Goal: Information Seeking & Learning: Learn about a topic

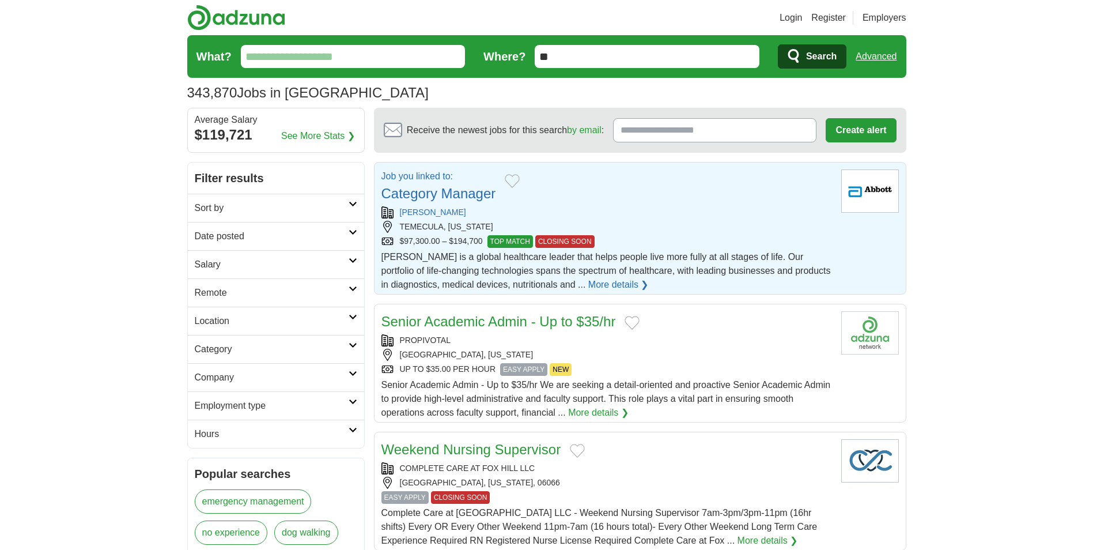
drag, startPoint x: 577, startPoint y: 55, endPoint x: 398, endPoint y: 57, distance: 178.6
click at [398, 57] on form "What? Where? ** Search Advanced" at bounding box center [546, 56] width 719 height 43
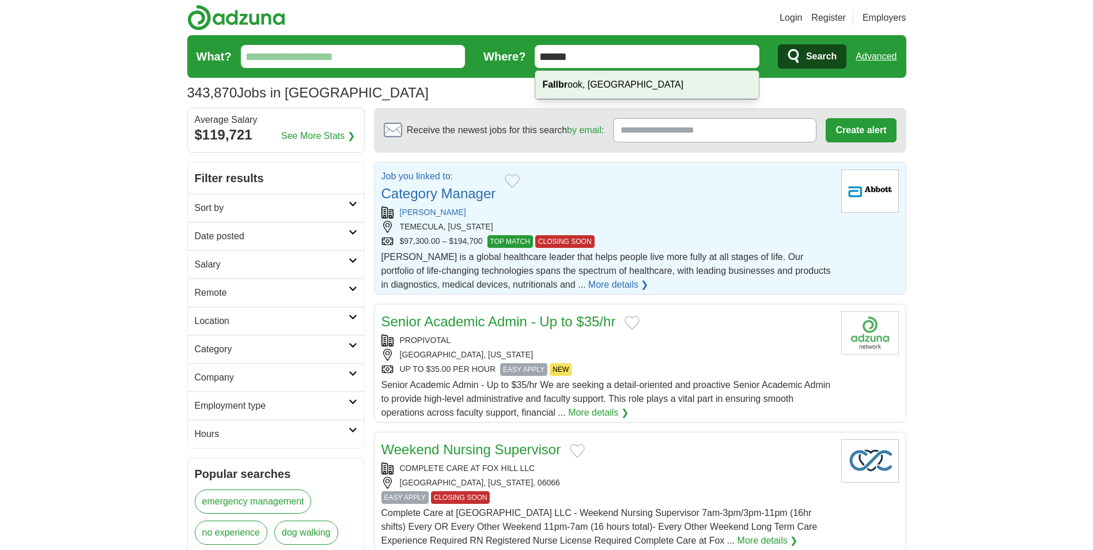
click at [574, 85] on div "Fallbr ook, CA" at bounding box center [646, 85] width 223 height 28
type input "**********"
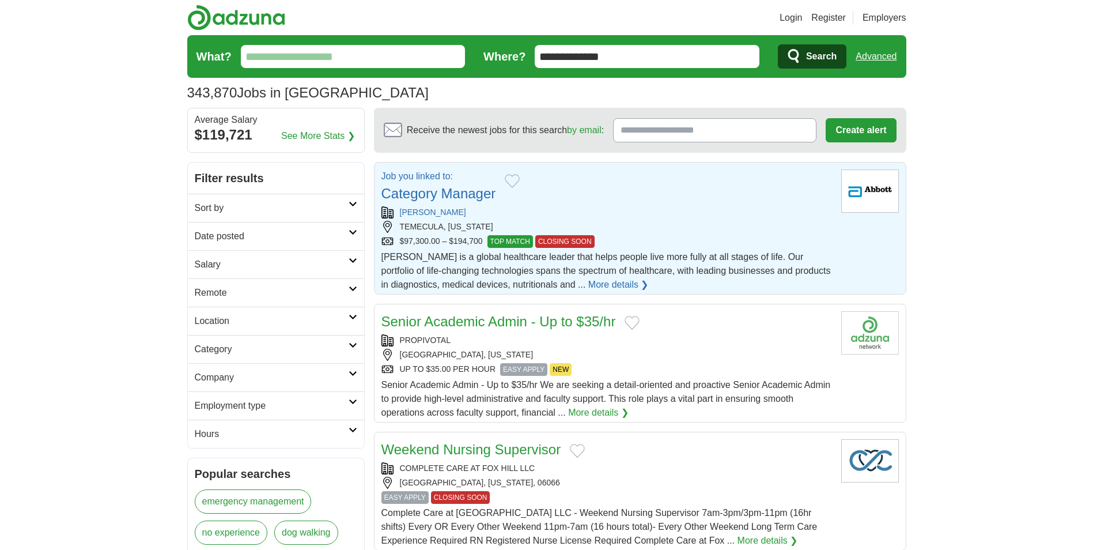
click at [805, 59] on button "Search" at bounding box center [812, 56] width 69 height 24
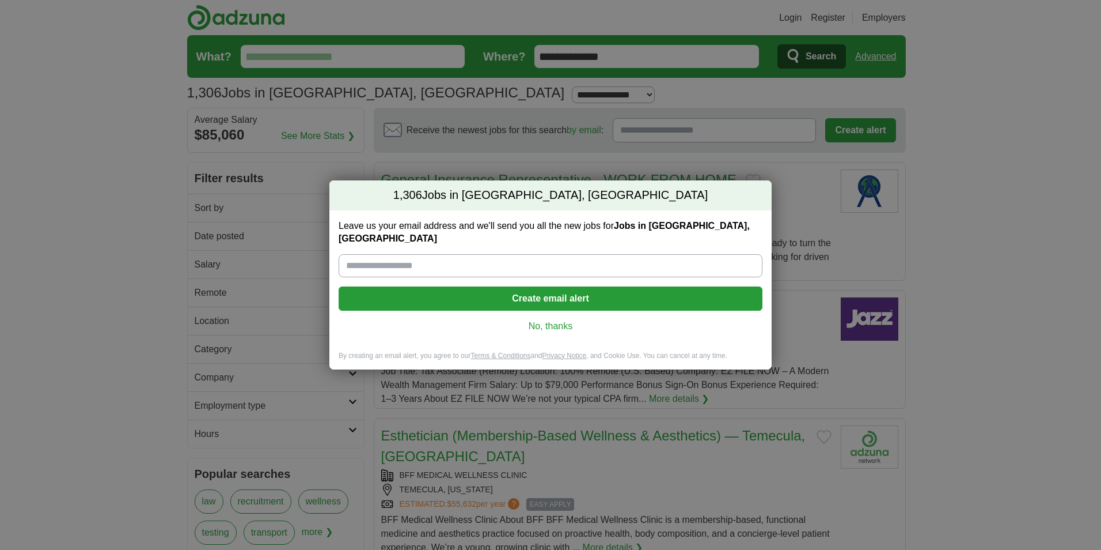
click at [533, 320] on link "No, thanks" at bounding box center [551, 326] width 406 height 13
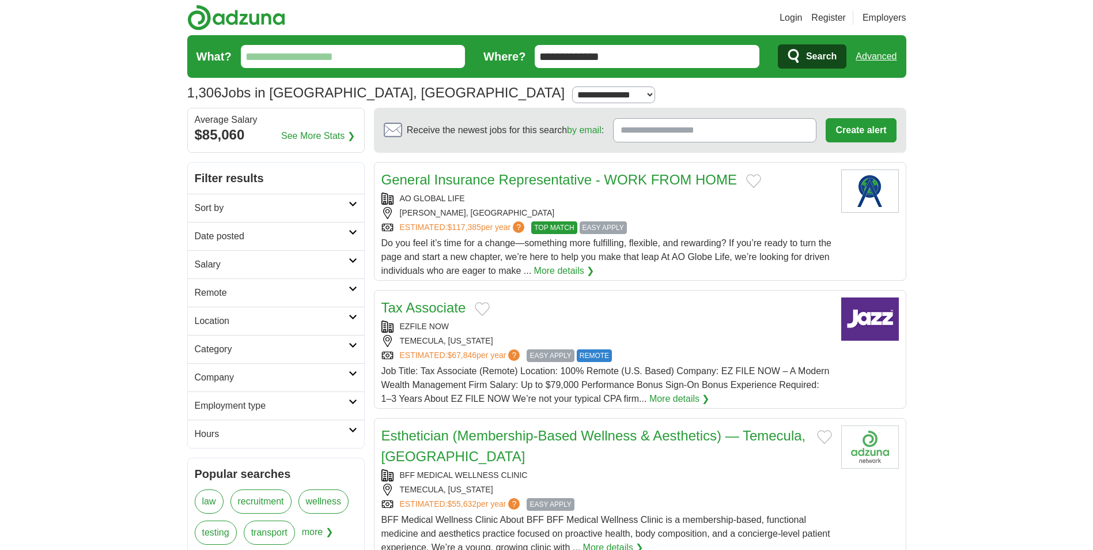
click at [572, 96] on select "**********" at bounding box center [613, 94] width 83 height 17
select select "**"
click at [572, 86] on select "**********" at bounding box center [613, 94] width 83 height 17
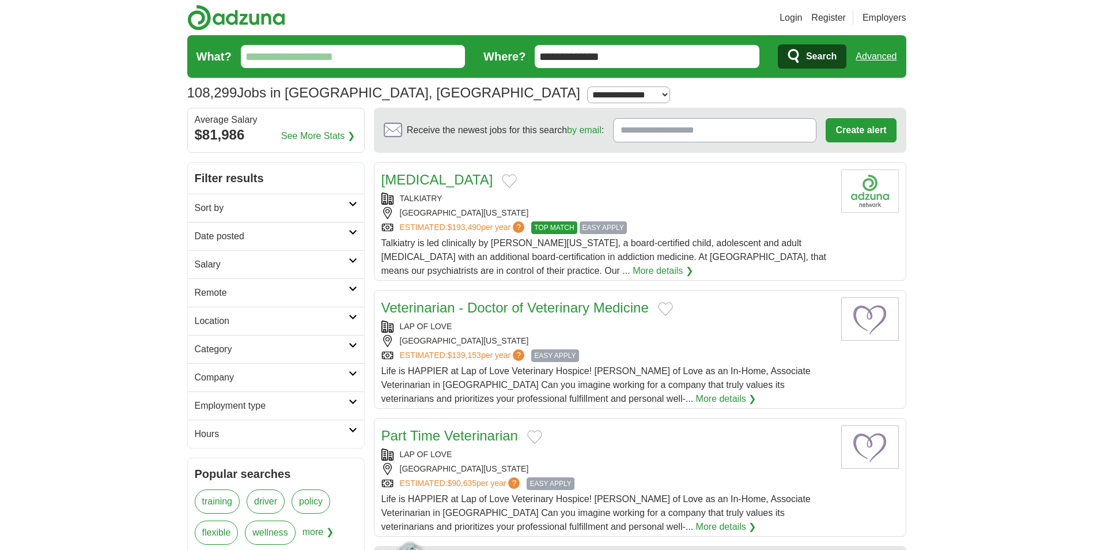
click at [798, 52] on icon "submit" at bounding box center [794, 56] width 14 height 16
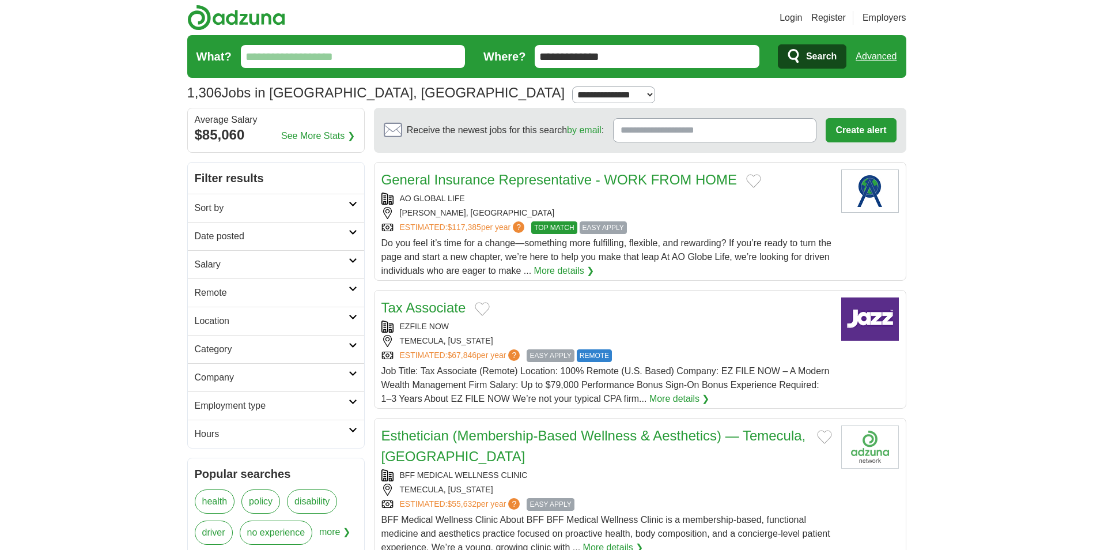
click at [572, 95] on select "**********" at bounding box center [613, 94] width 83 height 17
select select "**"
click at [572, 86] on select "**********" at bounding box center [613, 94] width 83 height 17
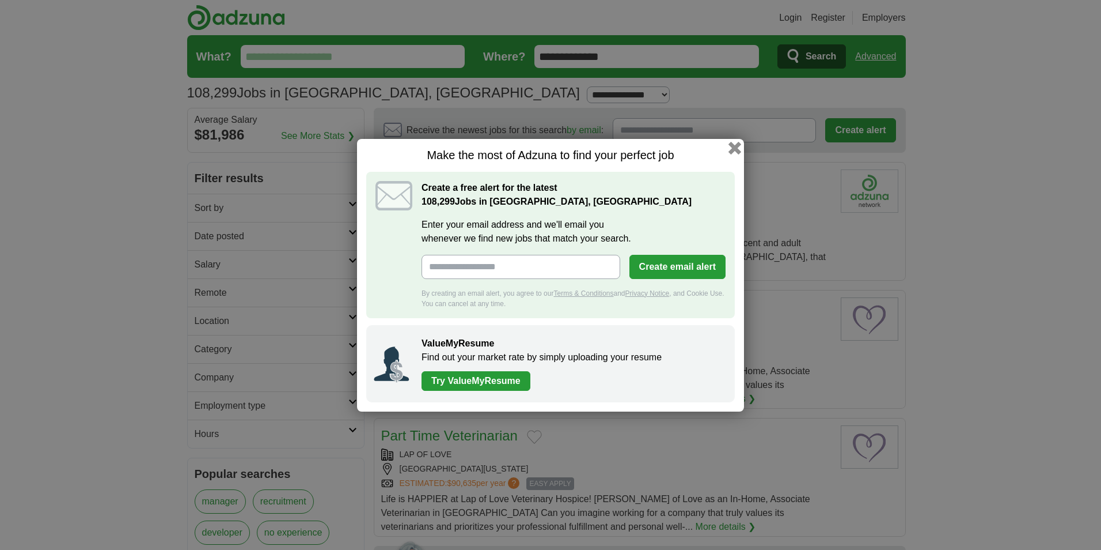
click at [736, 147] on button "button" at bounding box center [735, 147] width 13 height 13
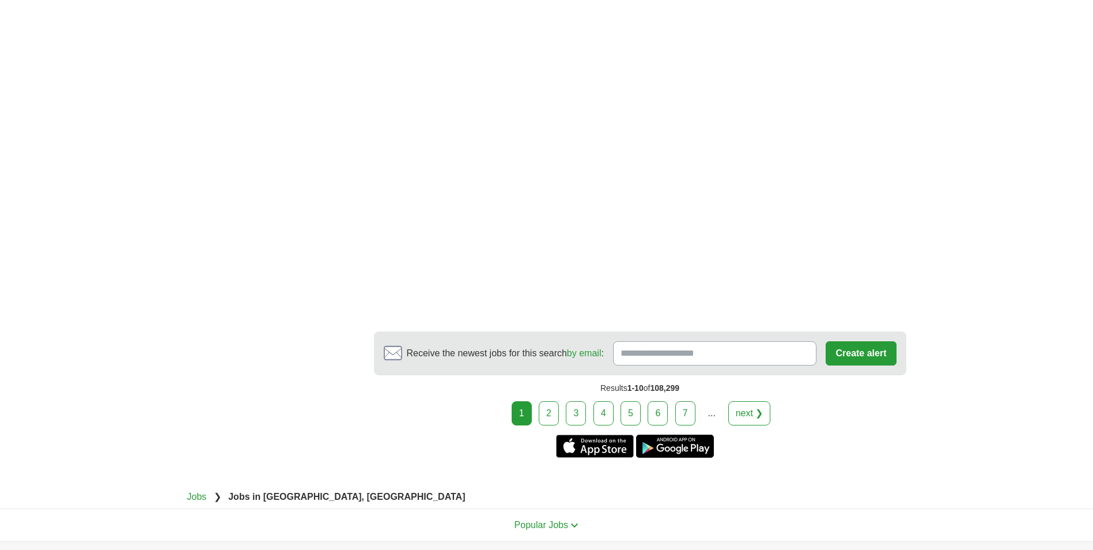
scroll to position [1843, 0]
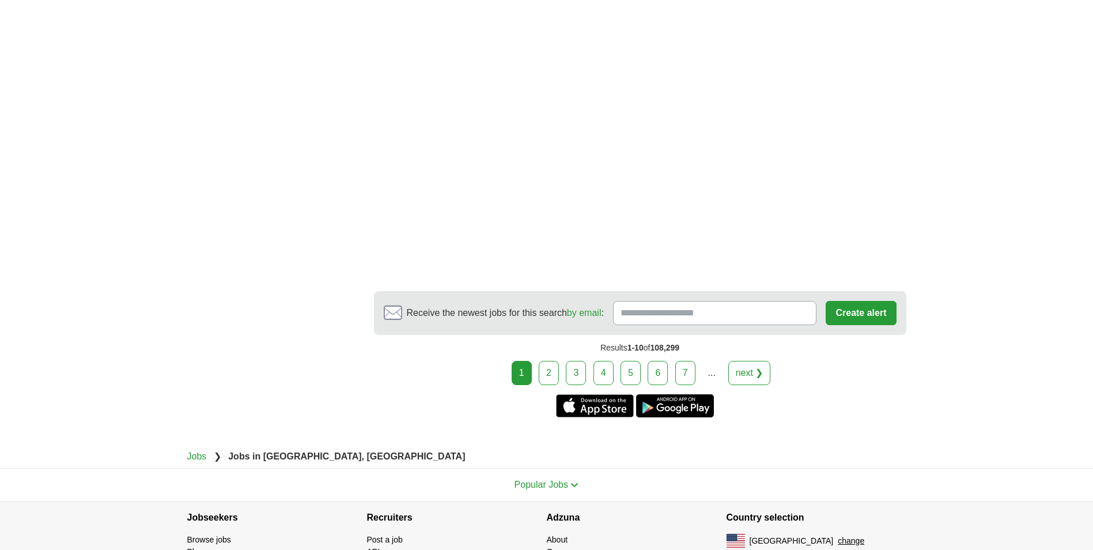
click at [553, 377] on link "2" at bounding box center [549, 373] width 20 height 24
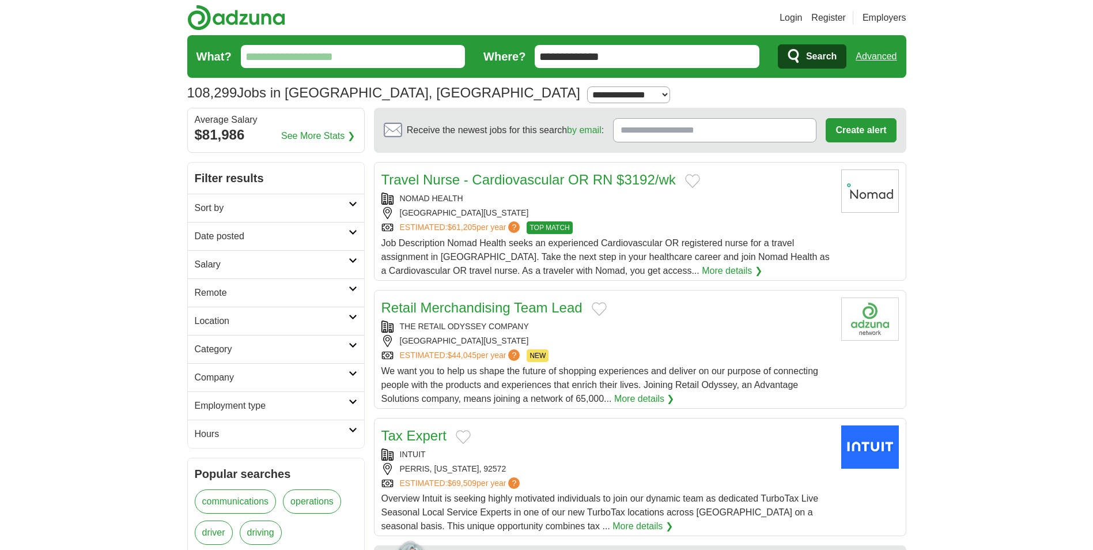
click at [354, 260] on icon at bounding box center [352, 260] width 9 height 6
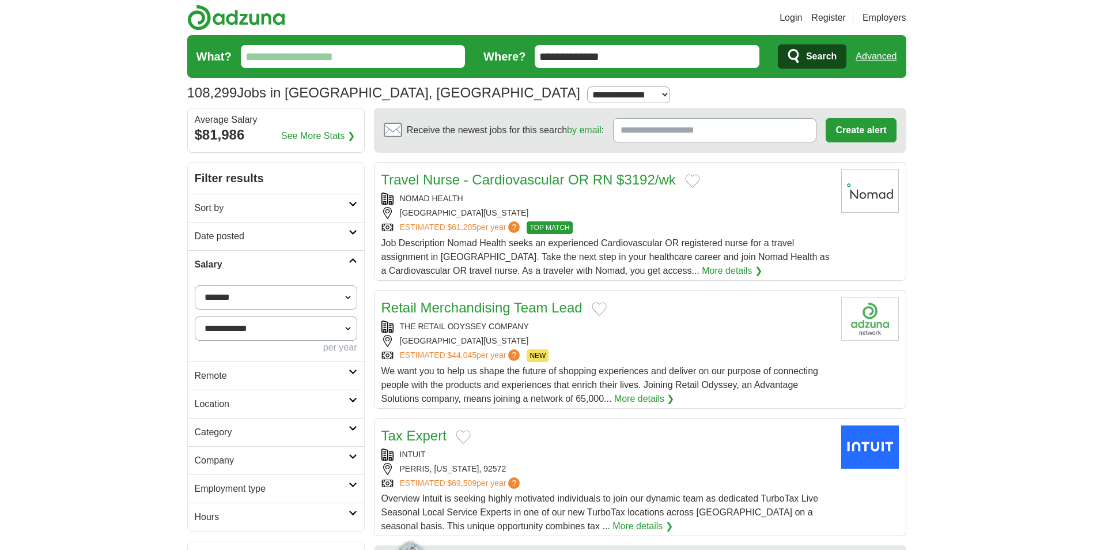
click at [346, 298] on select "**********" at bounding box center [276, 297] width 162 height 24
select select "*****"
click at [328, 382] on button "Apply" at bounding box center [329, 375] width 54 height 24
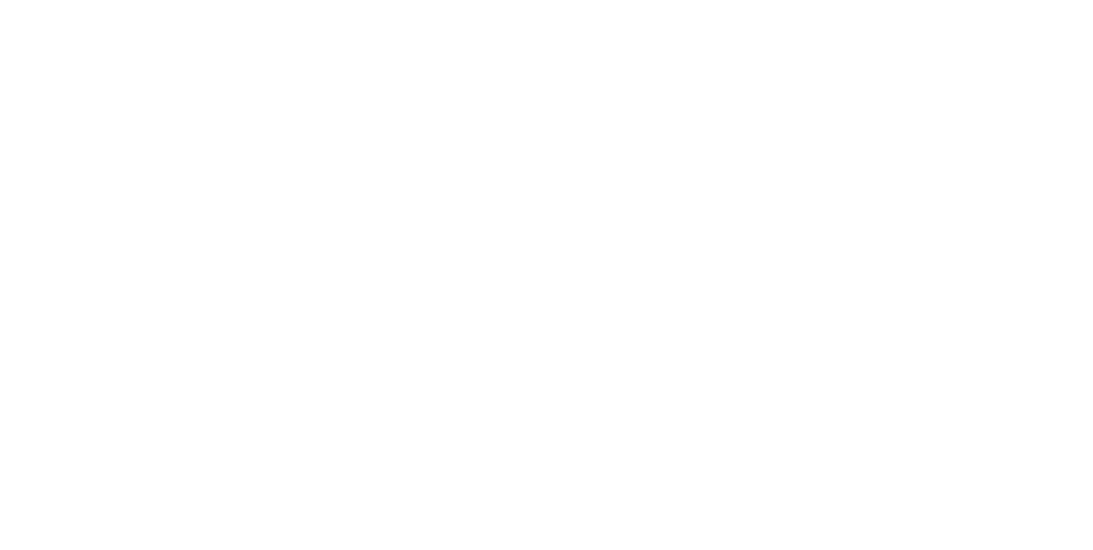
scroll to position [1958, 0]
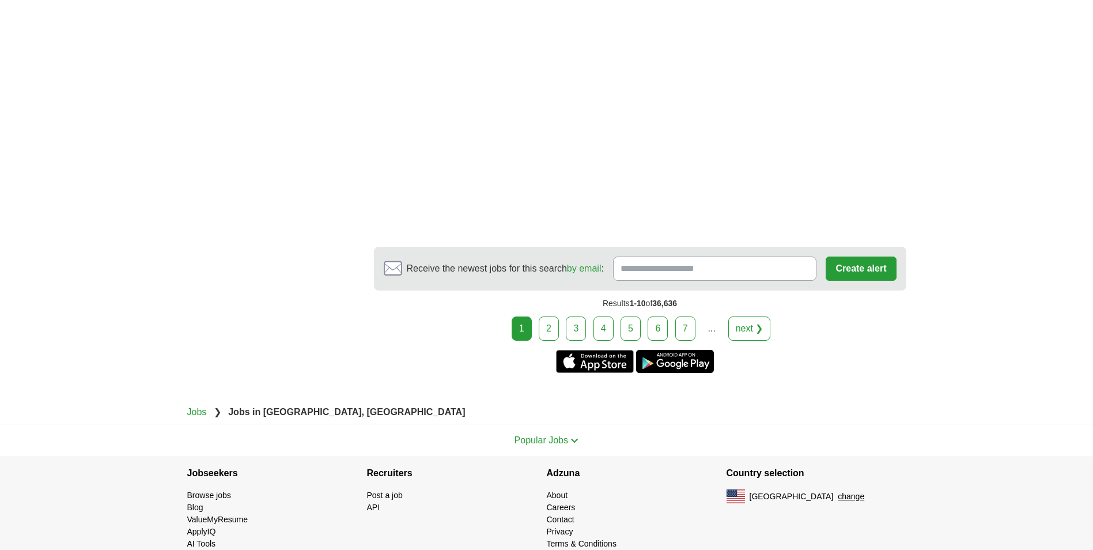
click at [550, 334] on link "2" at bounding box center [549, 328] width 20 height 24
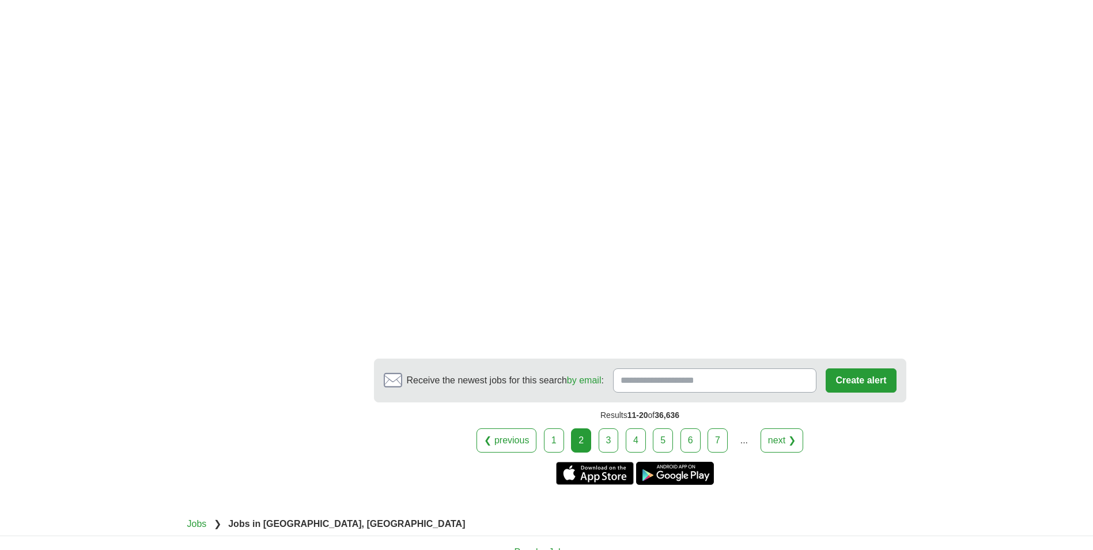
scroll to position [1843, 0]
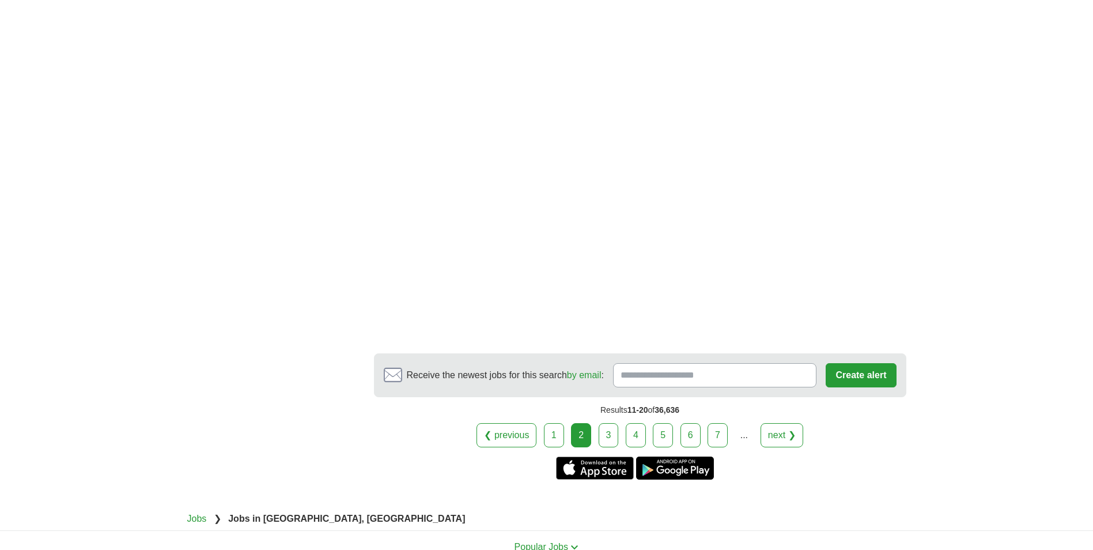
click at [612, 429] on link "3" at bounding box center [608, 435] width 20 height 24
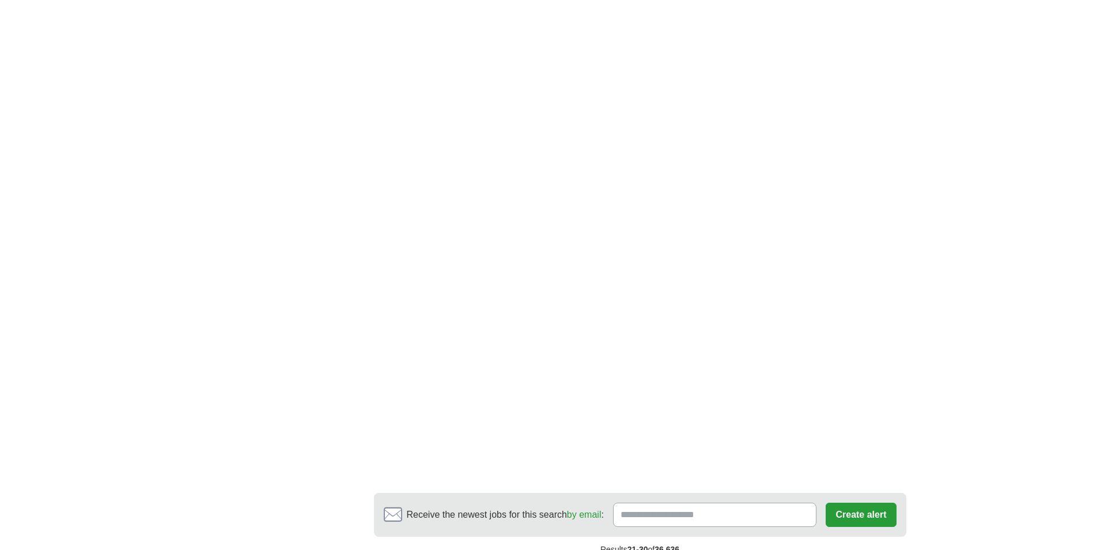
scroll to position [2070, 0]
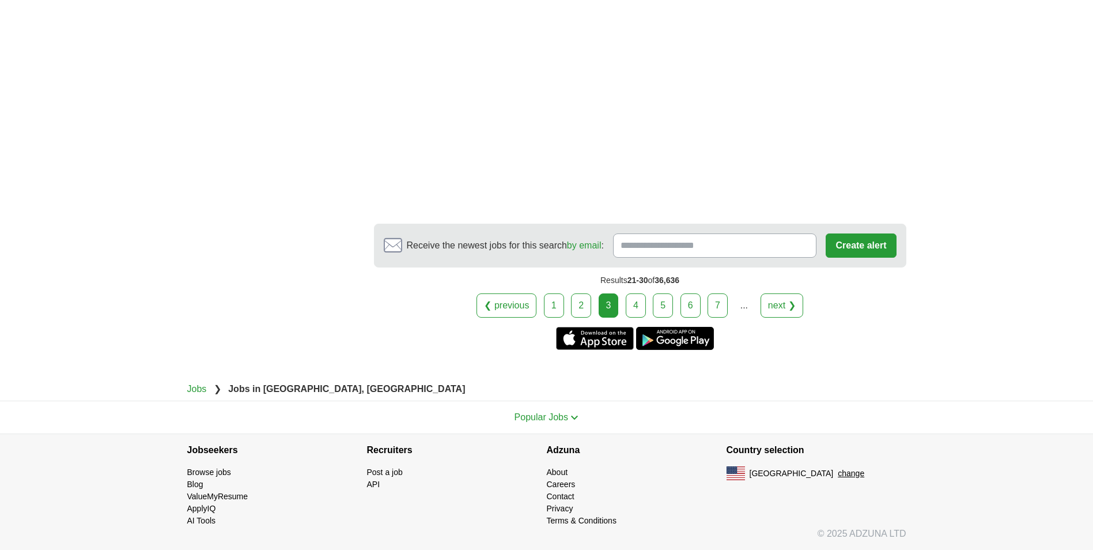
click at [634, 308] on link "4" at bounding box center [636, 305] width 20 height 24
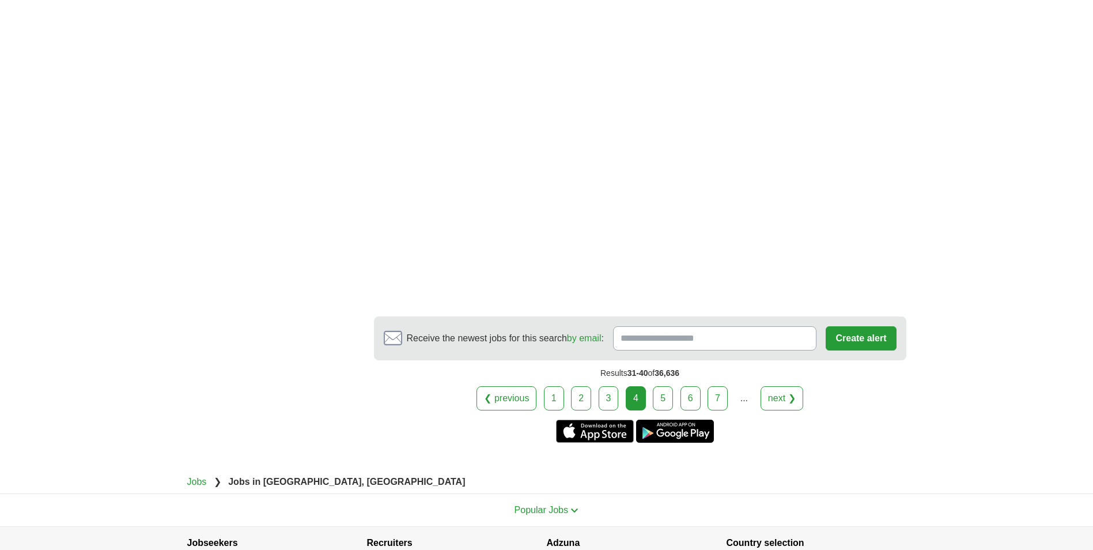
scroll to position [1901, 0]
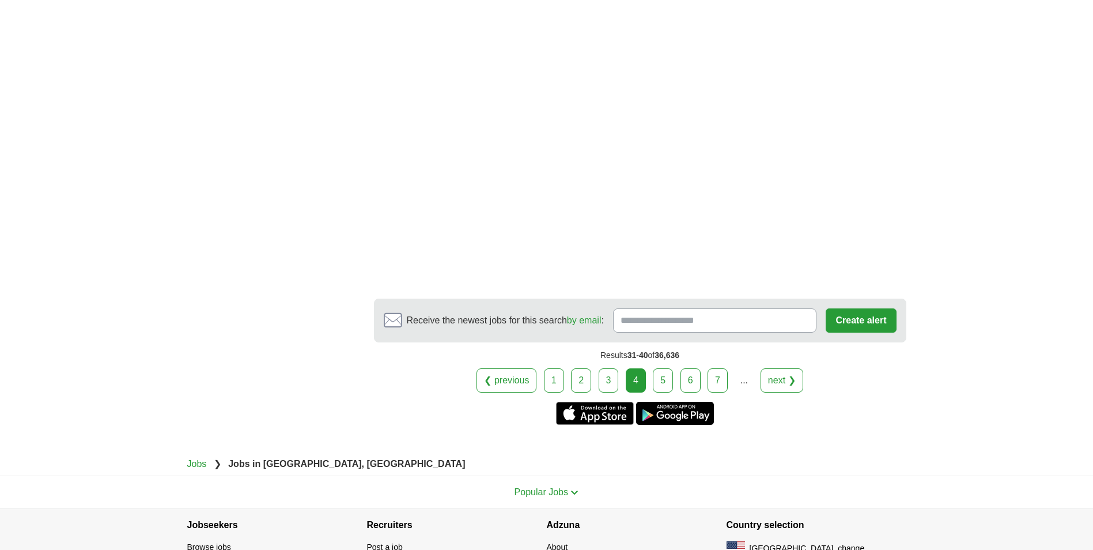
click at [660, 381] on link "5" at bounding box center [663, 380] width 20 height 24
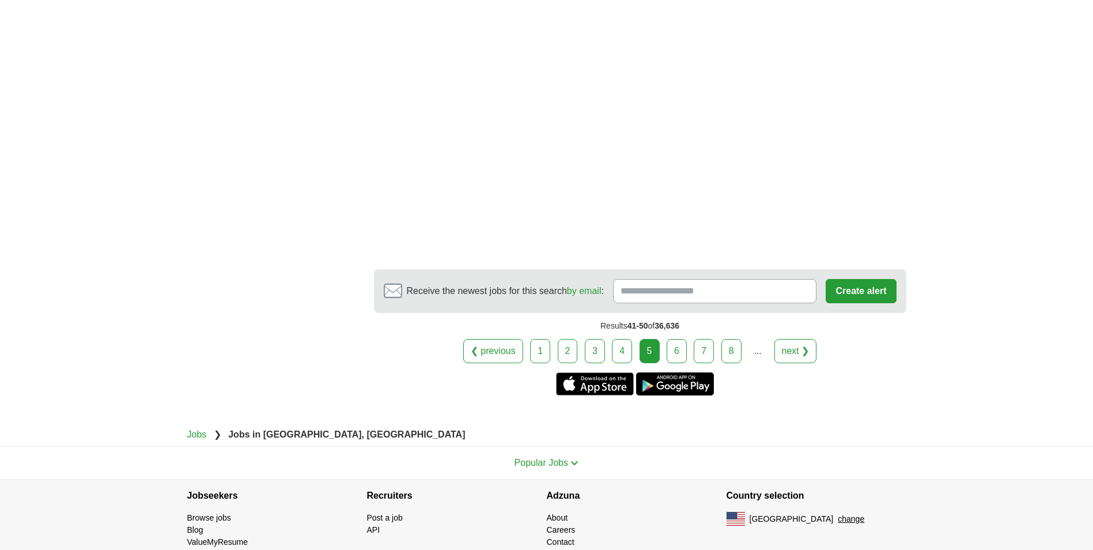
scroll to position [1932, 0]
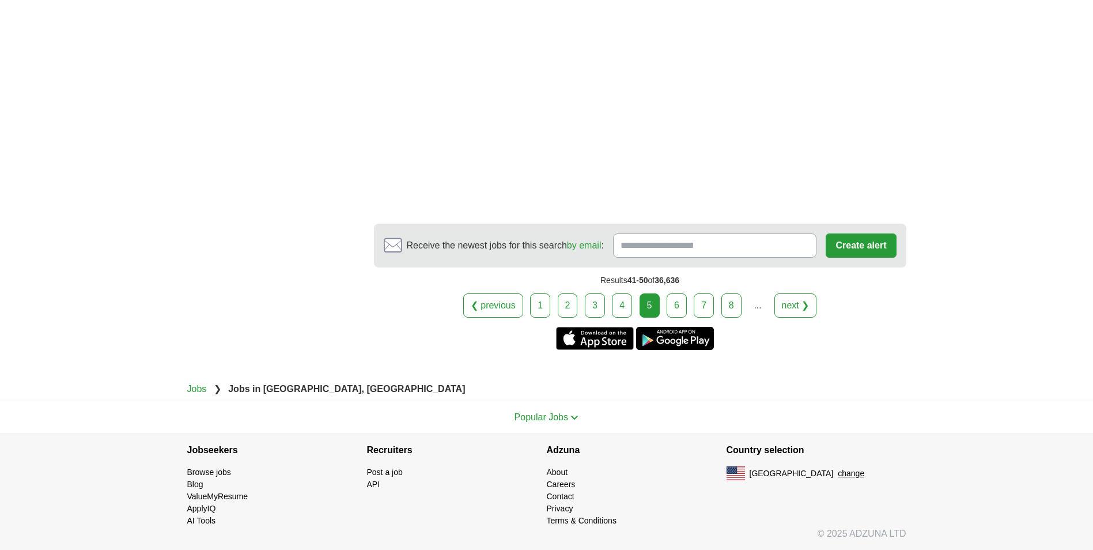
click at [670, 309] on link "6" at bounding box center [676, 305] width 20 height 24
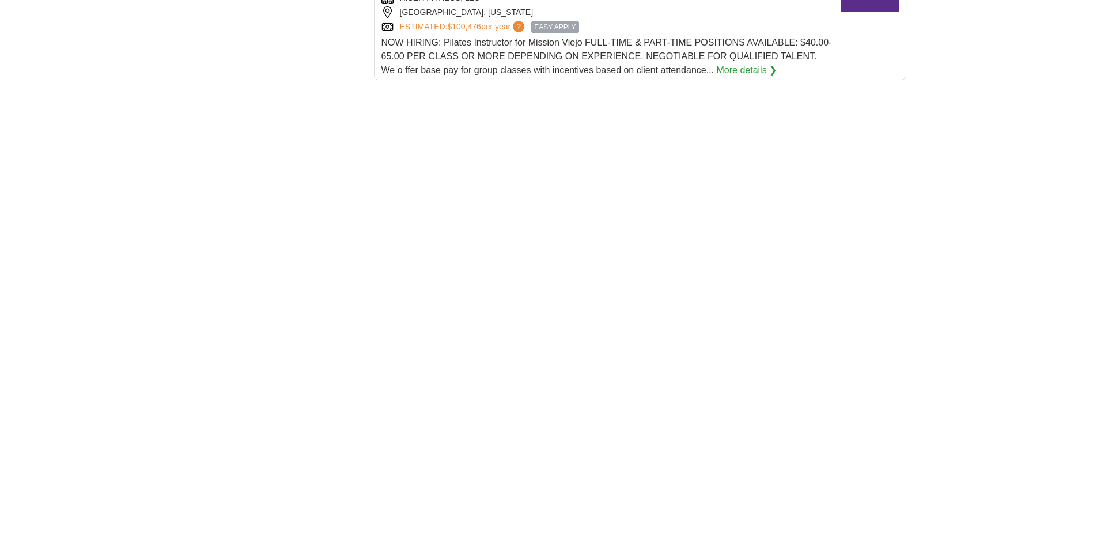
scroll to position [1901, 0]
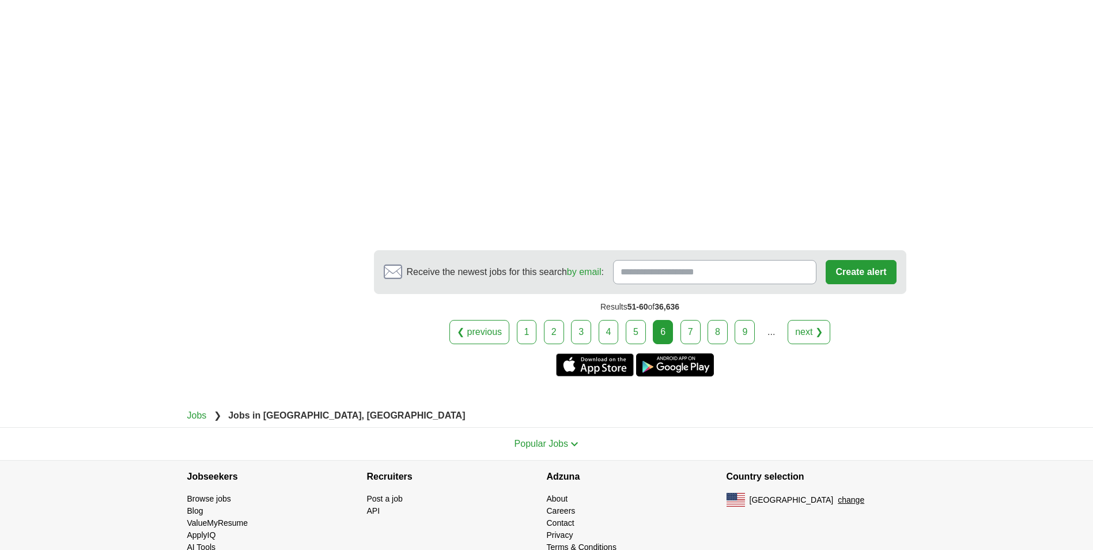
click at [686, 337] on link "7" at bounding box center [690, 332] width 20 height 24
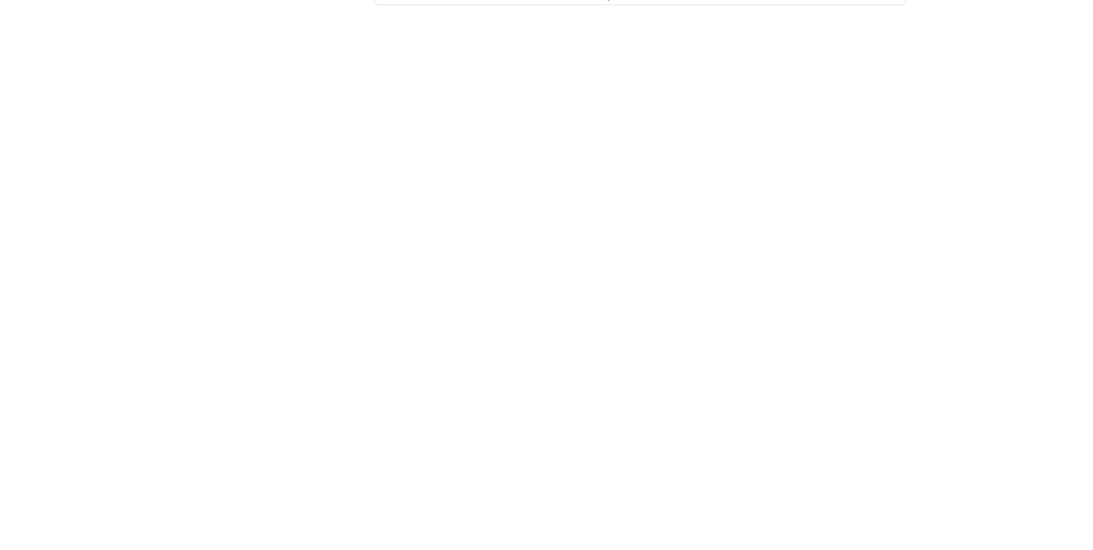
scroll to position [1786, 0]
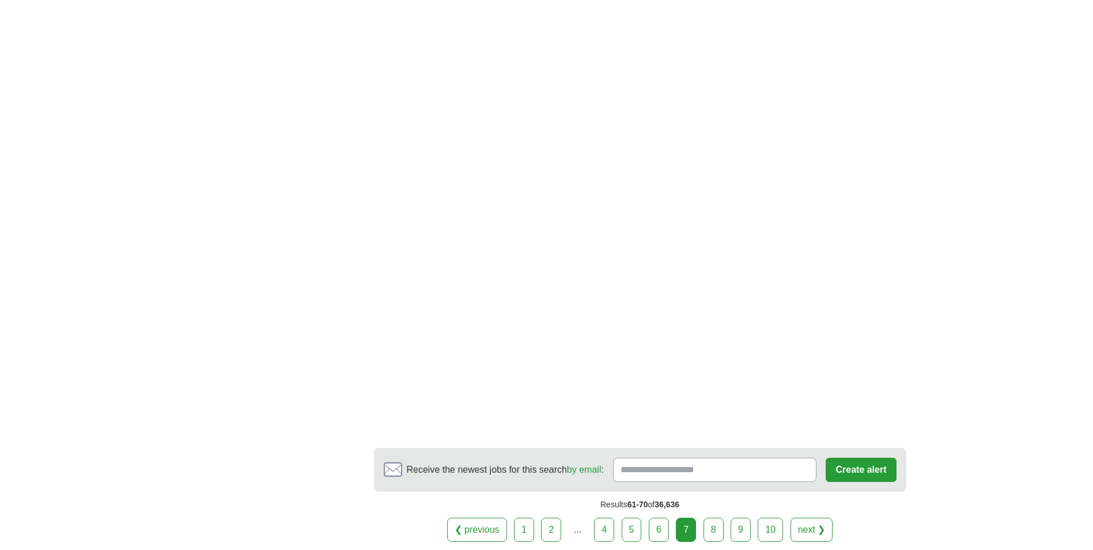
click at [711, 528] on link "8" at bounding box center [713, 529] width 20 height 24
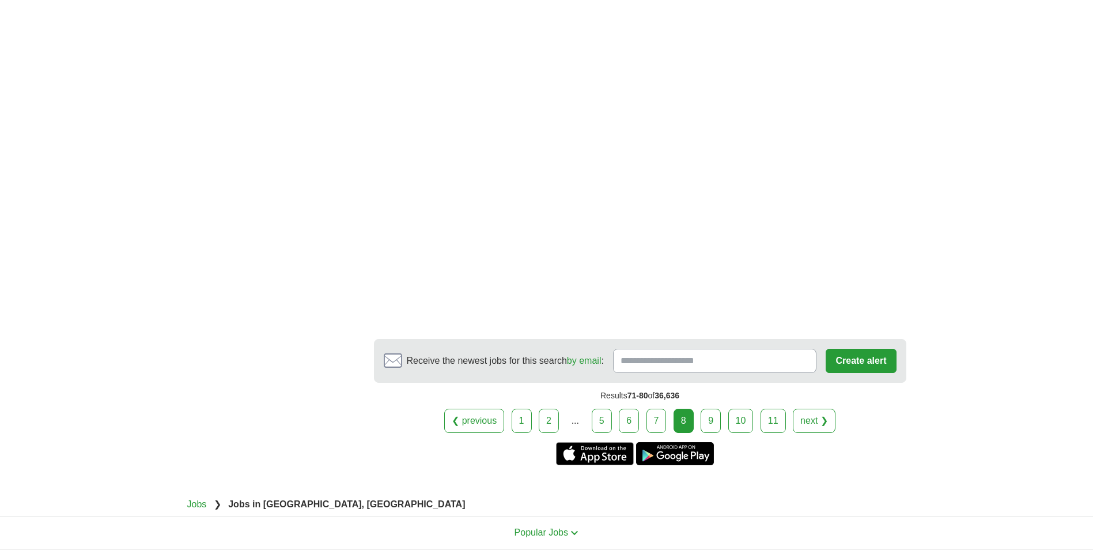
scroll to position [1843, 0]
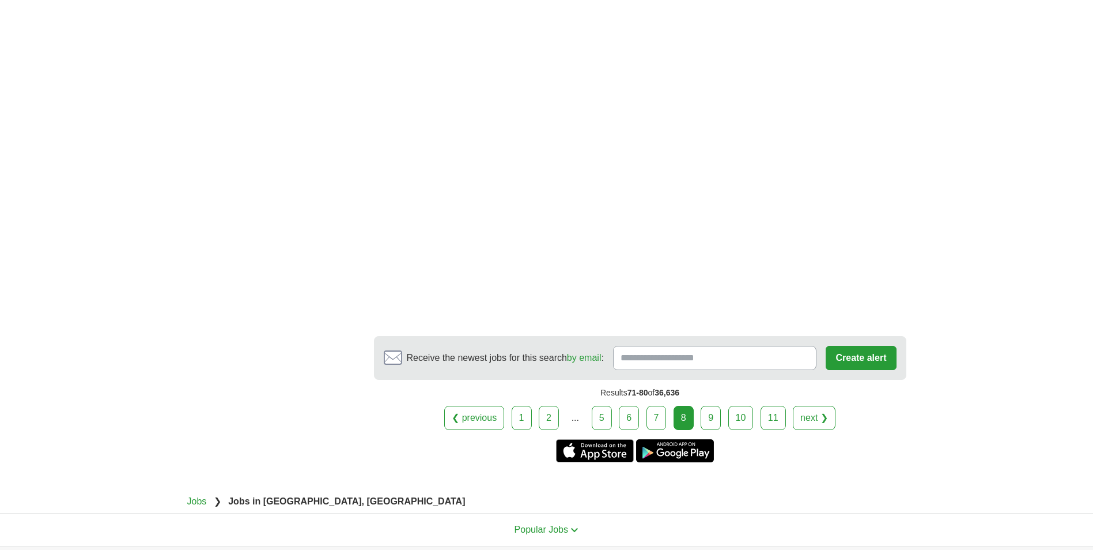
click at [711, 406] on link "9" at bounding box center [710, 418] width 20 height 24
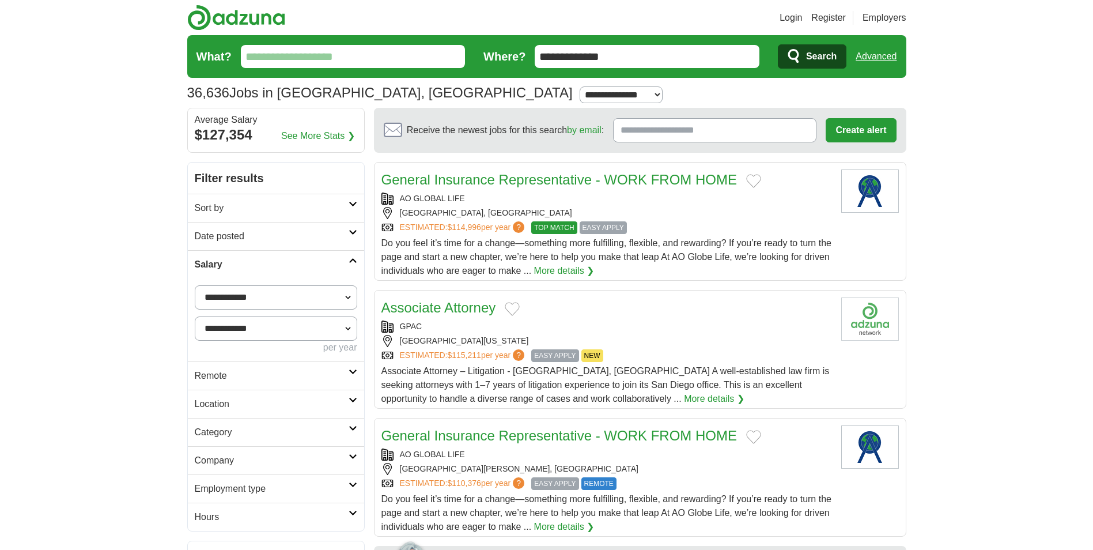
click at [483, 173] on link "General Insurance Representative - WORK FROM HOME" at bounding box center [559, 180] width 356 height 16
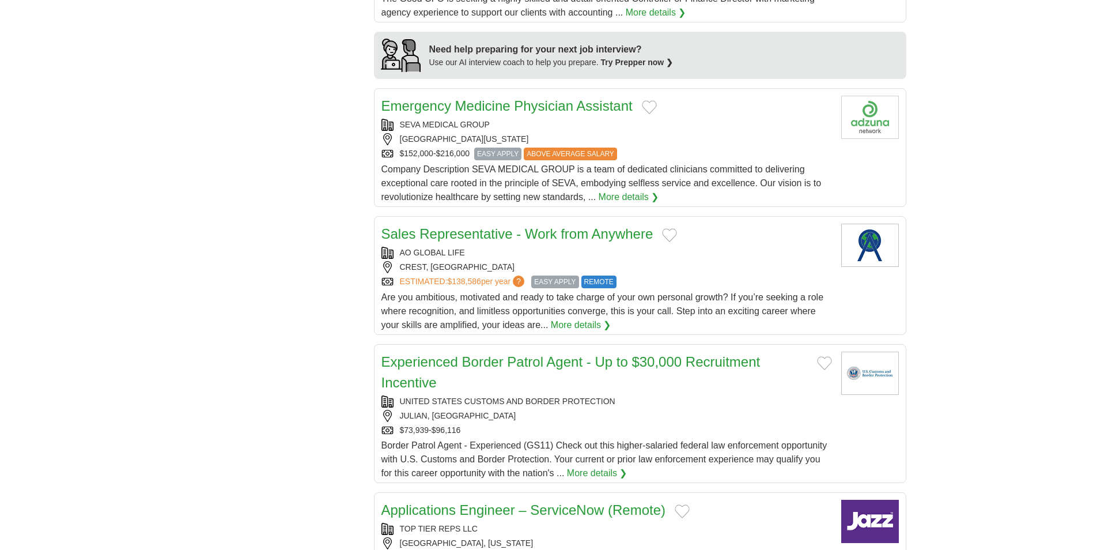
scroll to position [1037, 0]
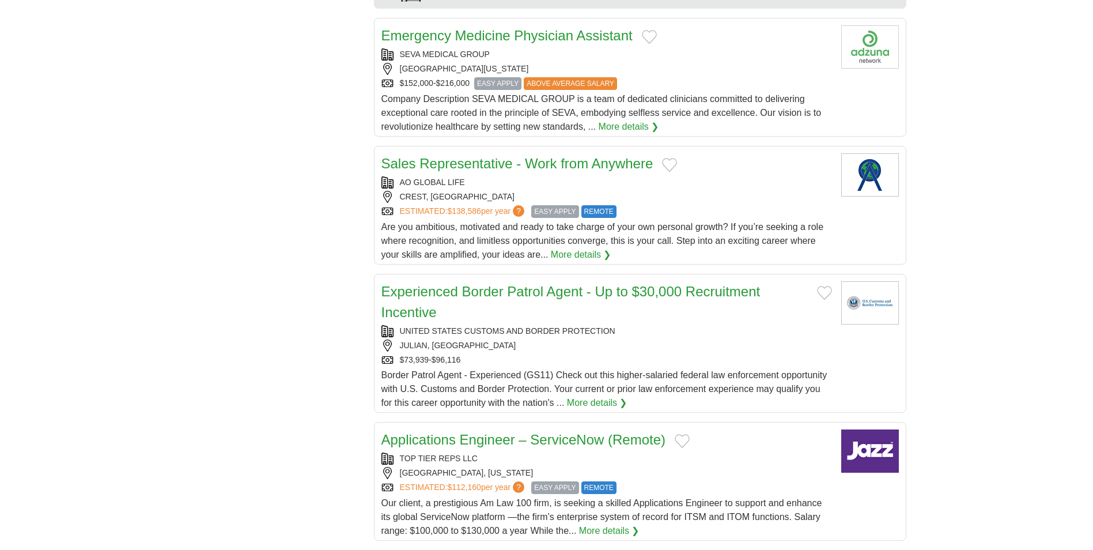
click at [428, 162] on link "Sales Representative - Work from Anywhere" at bounding box center [517, 164] width 272 height 16
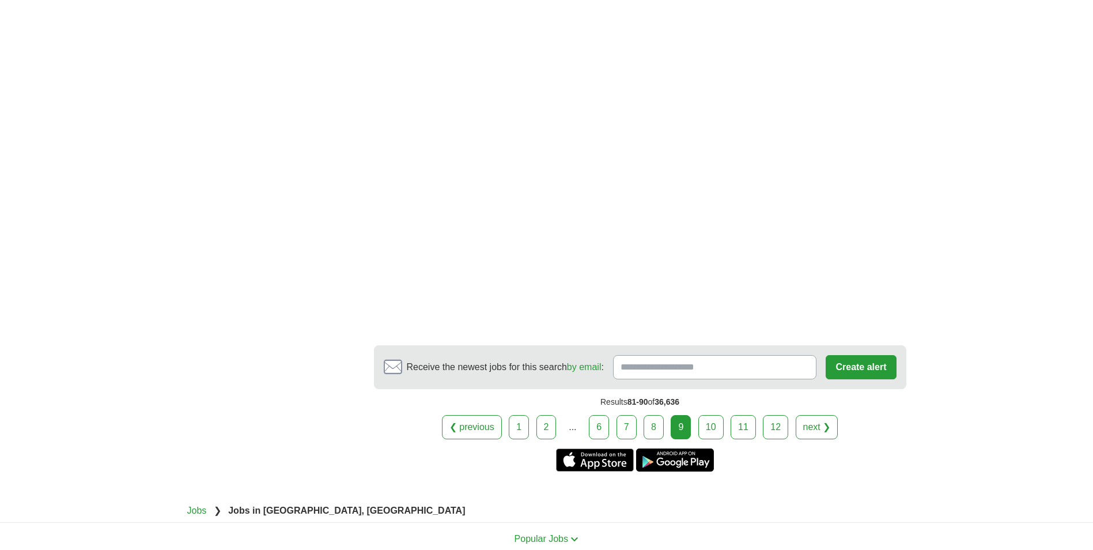
scroll to position [1958, 0]
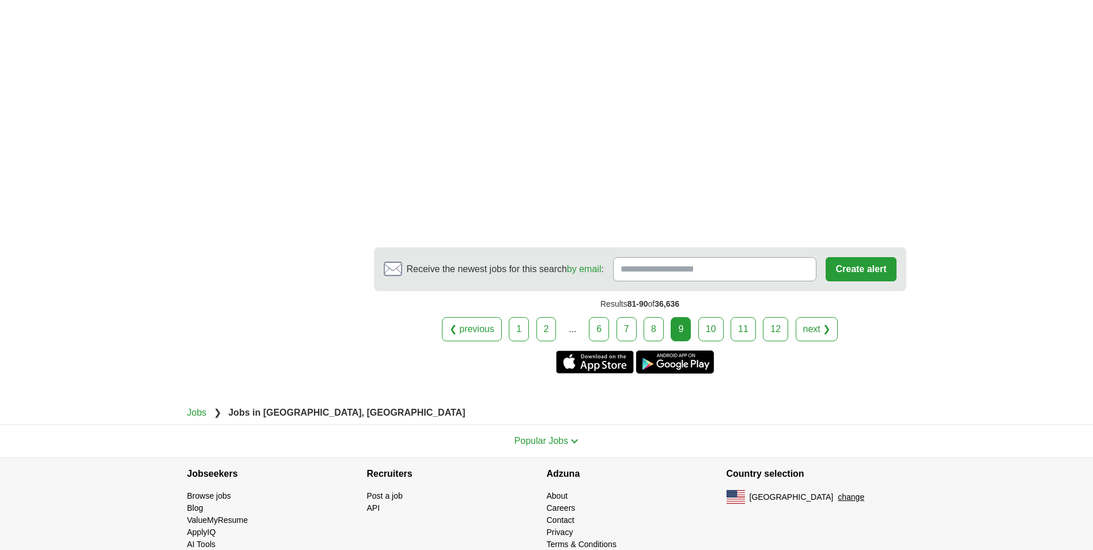
click at [710, 334] on link "10" at bounding box center [710, 329] width 25 height 24
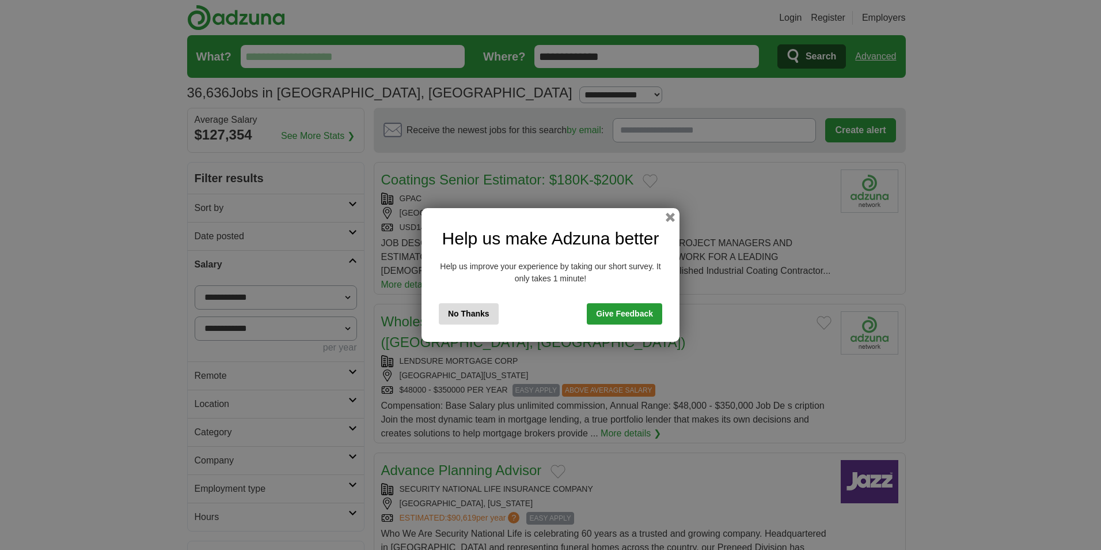
click at [487, 311] on button "No Thanks" at bounding box center [469, 313] width 60 height 21
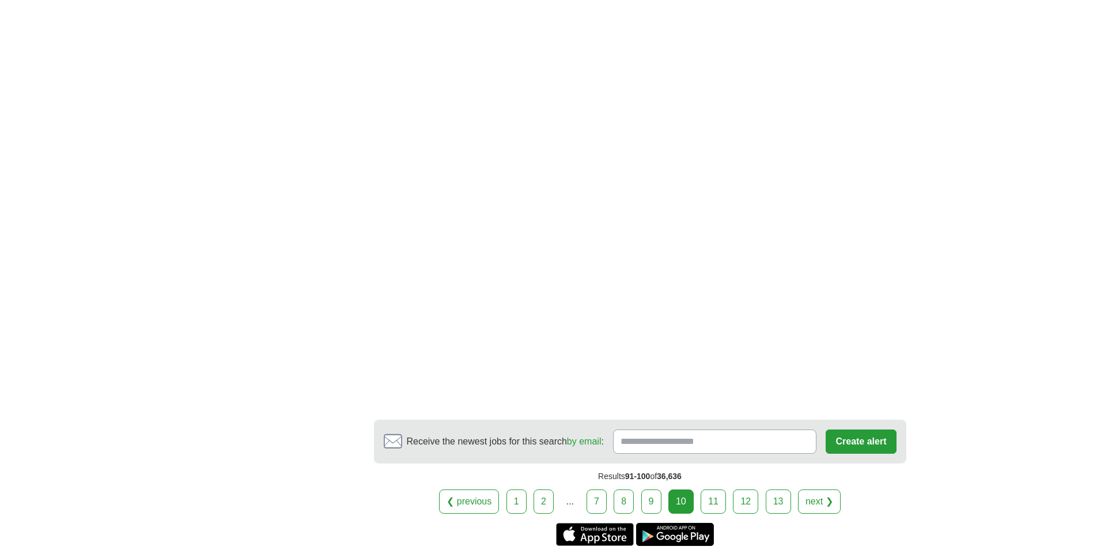
scroll to position [2064, 0]
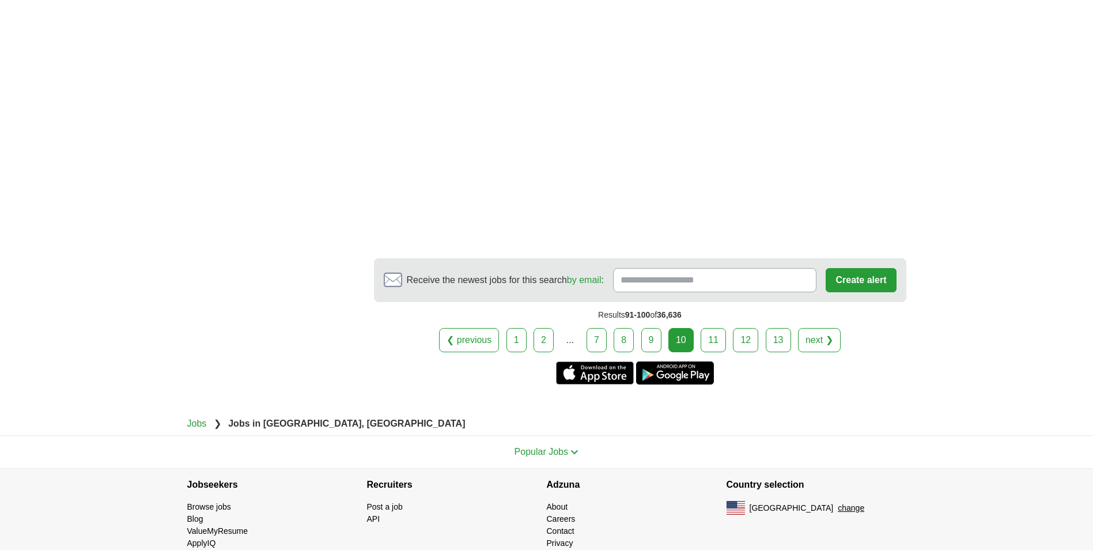
click at [708, 328] on link "11" at bounding box center [712, 340] width 25 height 24
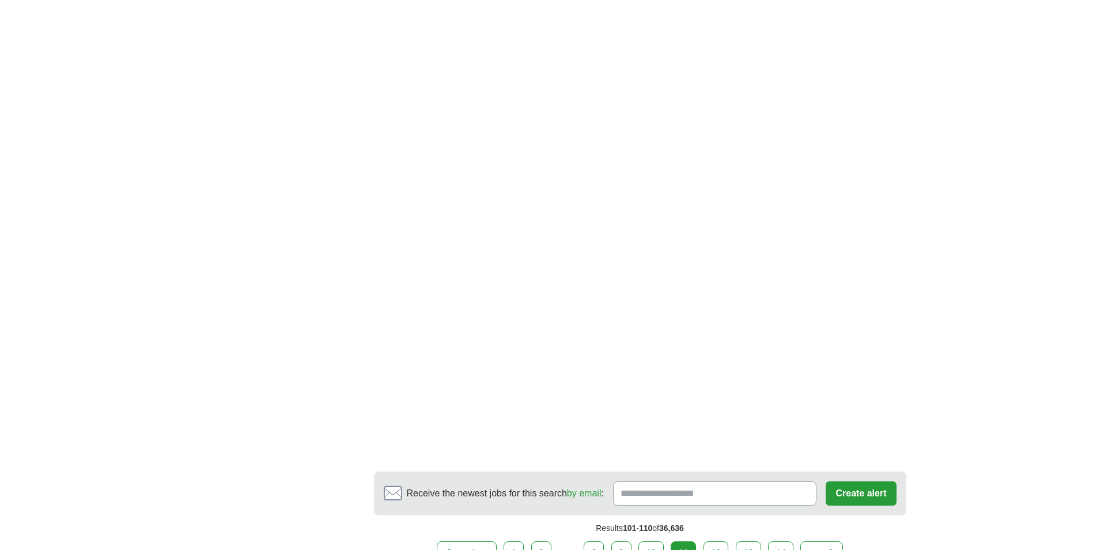
scroll to position [1728, 0]
click at [706, 539] on link "12" at bounding box center [715, 551] width 25 height 24
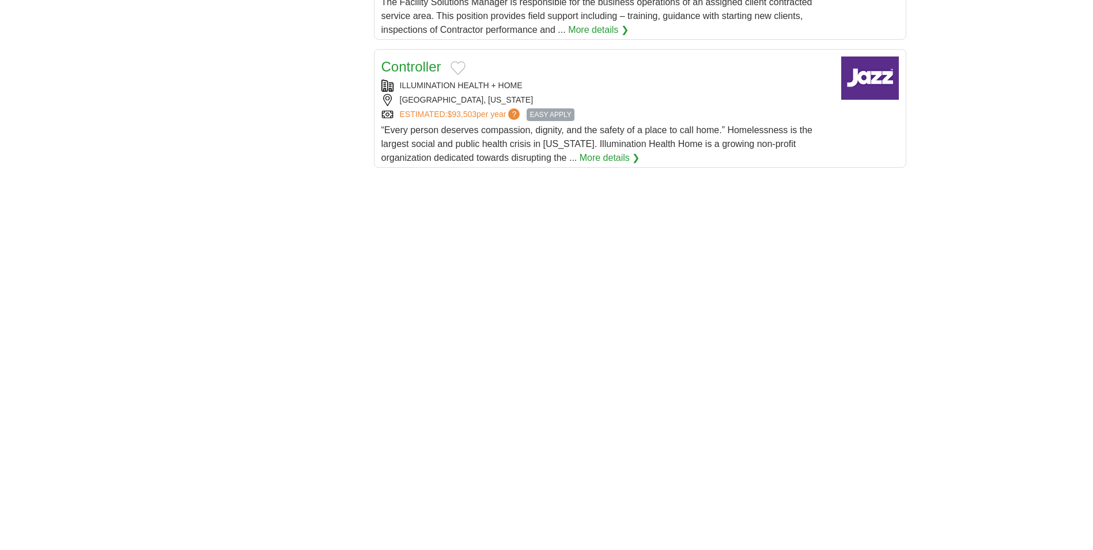
scroll to position [1759, 0]
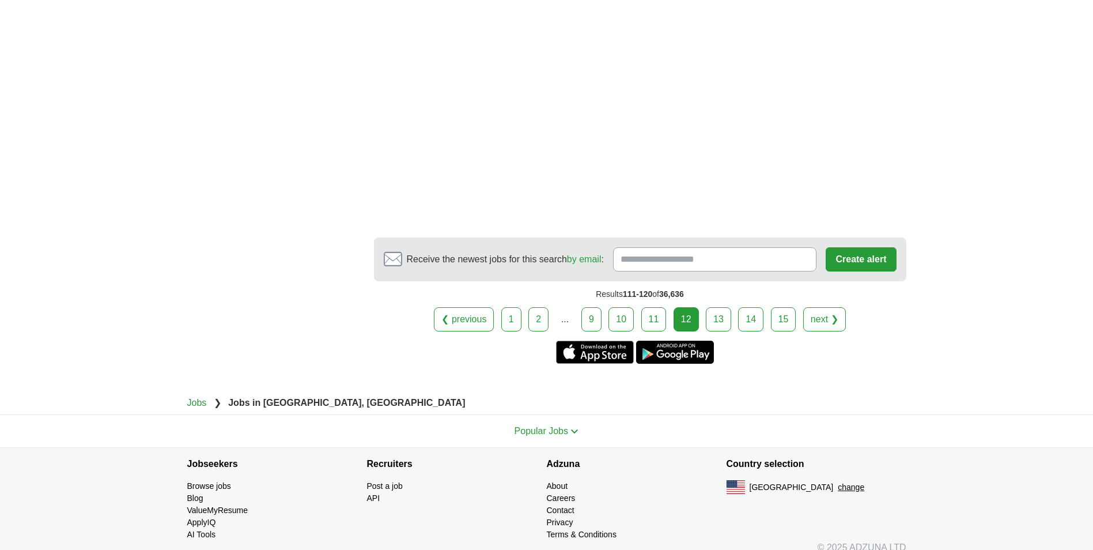
click at [726, 312] on link "13" at bounding box center [718, 319] width 25 height 24
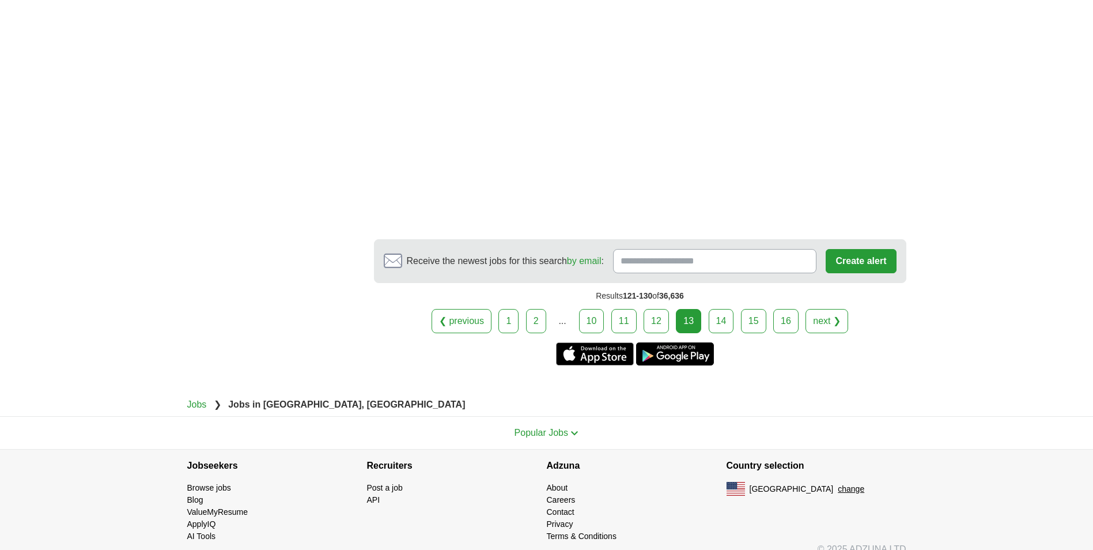
scroll to position [1996, 0]
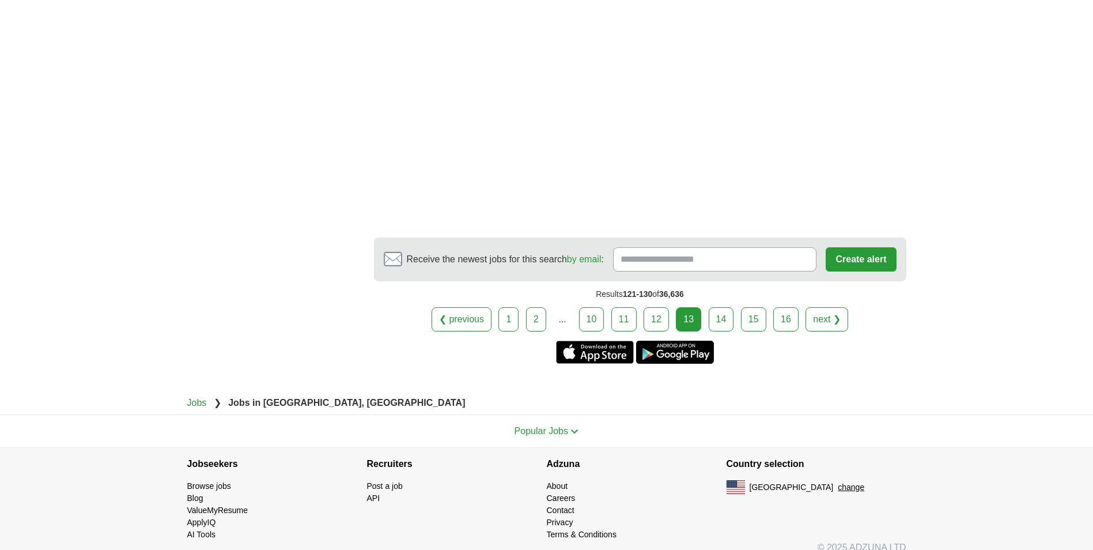
click at [725, 307] on link "14" at bounding box center [721, 319] width 25 height 24
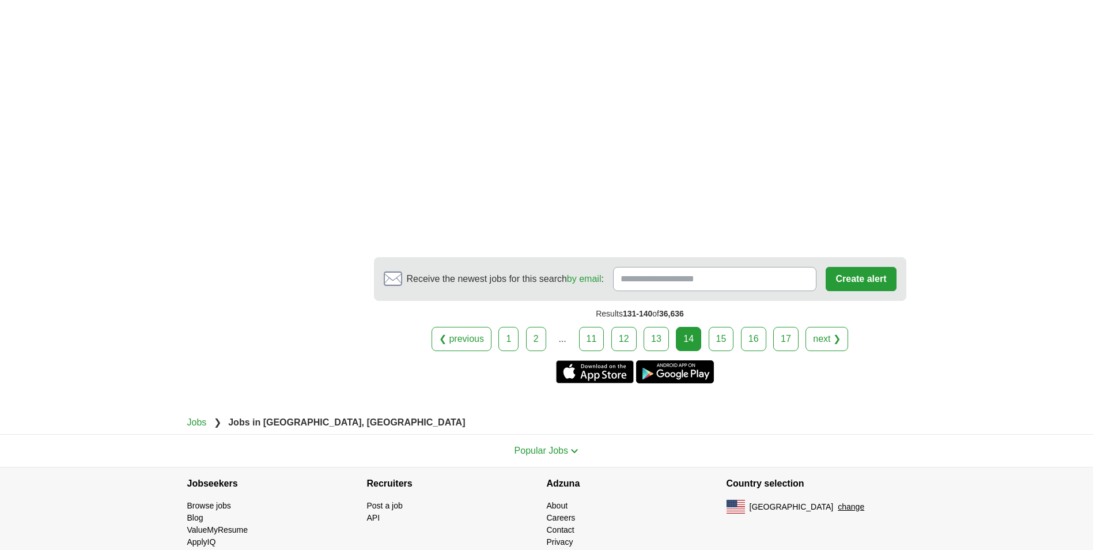
scroll to position [1848, 0]
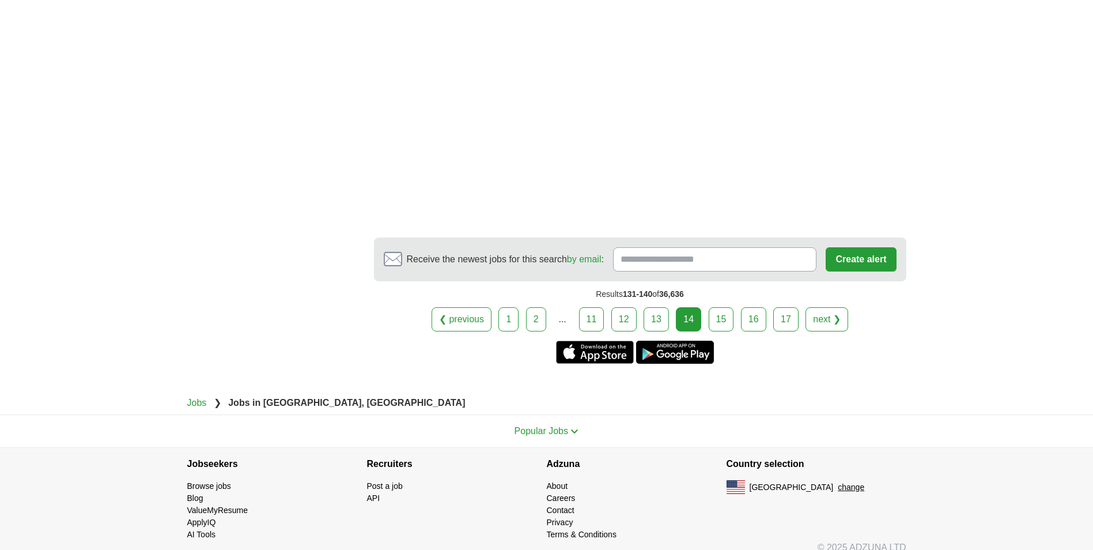
click at [721, 307] on link "15" at bounding box center [721, 319] width 25 height 24
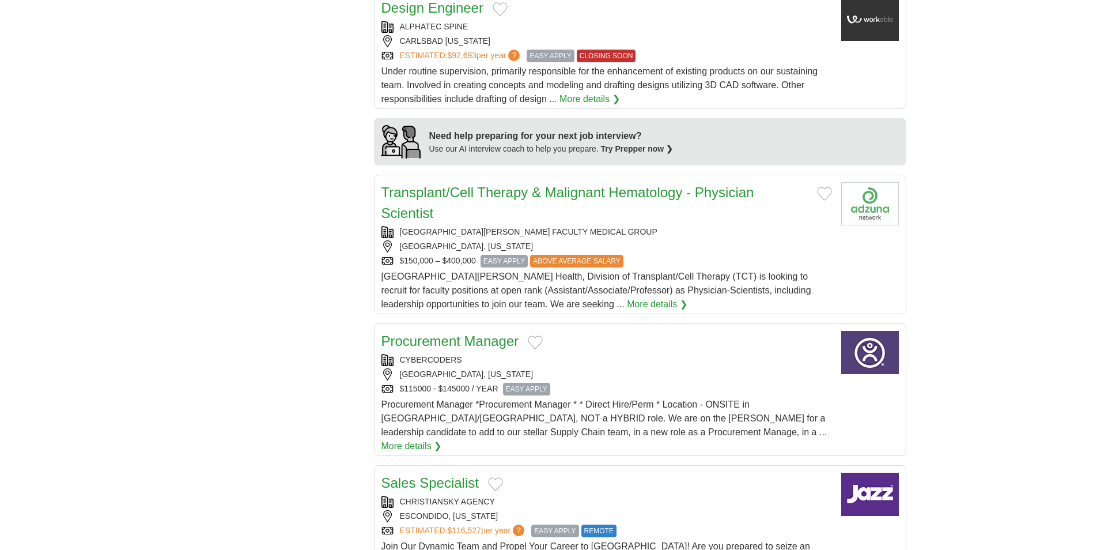
scroll to position [979, 0]
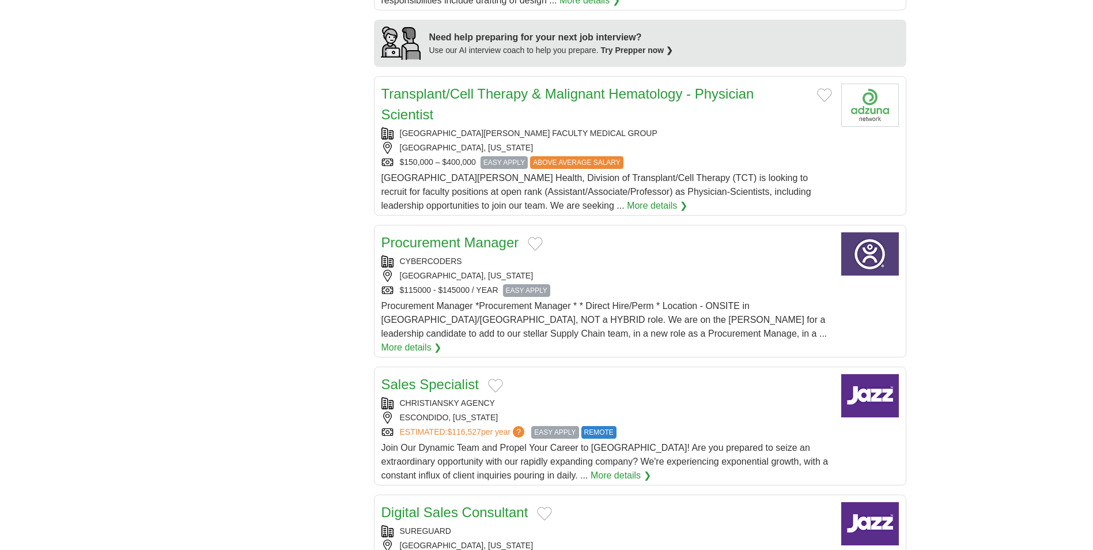
click at [480, 243] on link "Procurement Manager" at bounding box center [450, 242] width 138 height 16
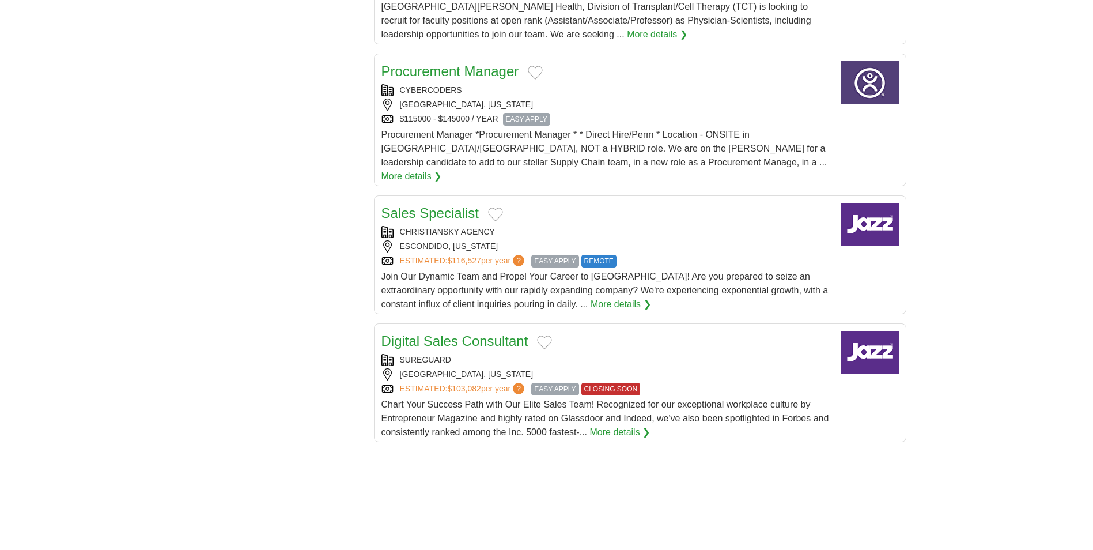
scroll to position [1152, 0]
click at [419, 201] on h2 "Sales Specialist" at bounding box center [429, 211] width 97 height 21
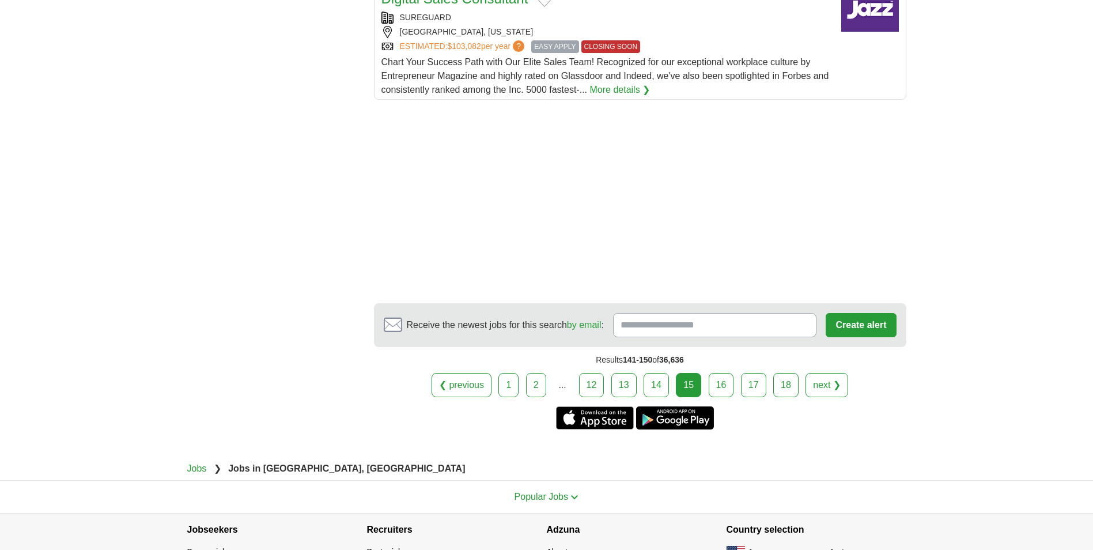
scroll to position [1498, 0]
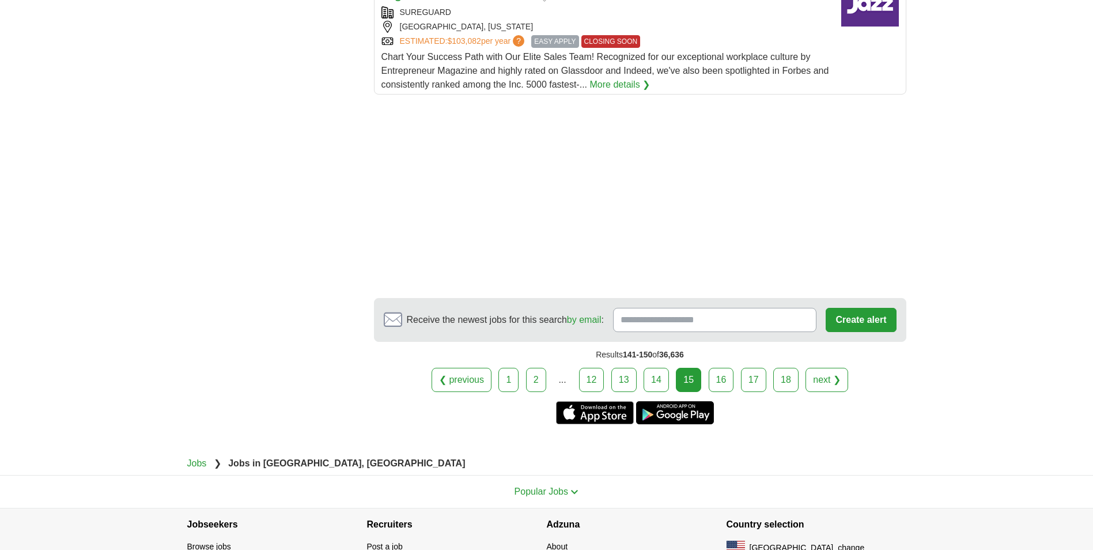
click at [726, 367] on link "16" at bounding box center [721, 379] width 25 height 24
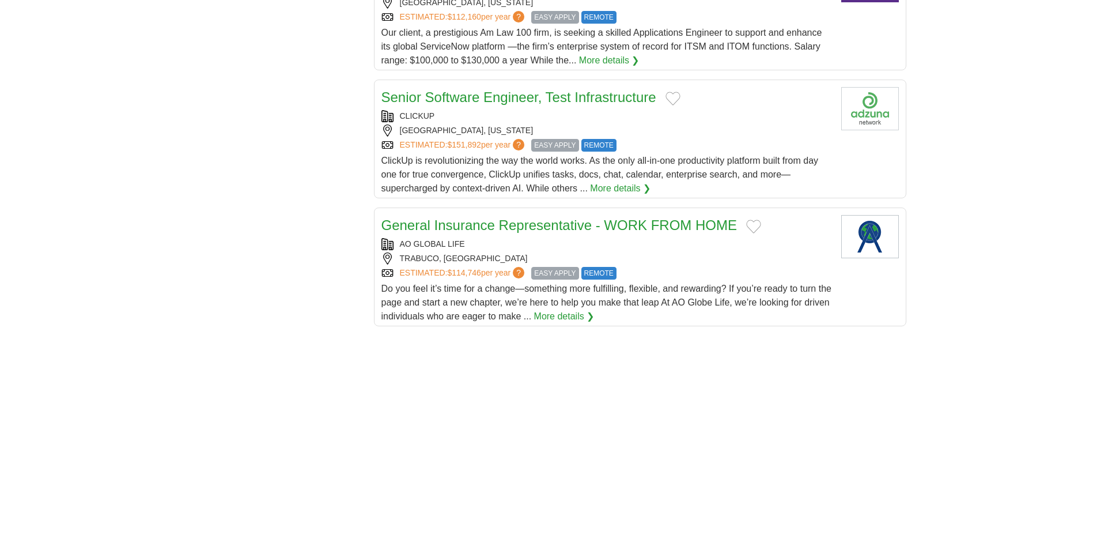
scroll to position [1670, 0]
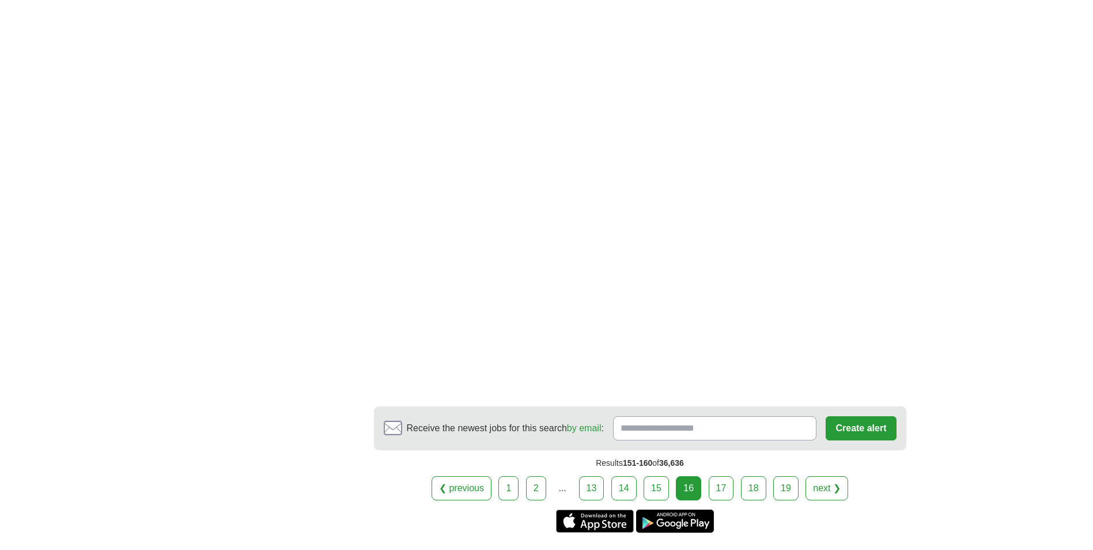
click at [717, 488] on link "17" at bounding box center [721, 488] width 25 height 24
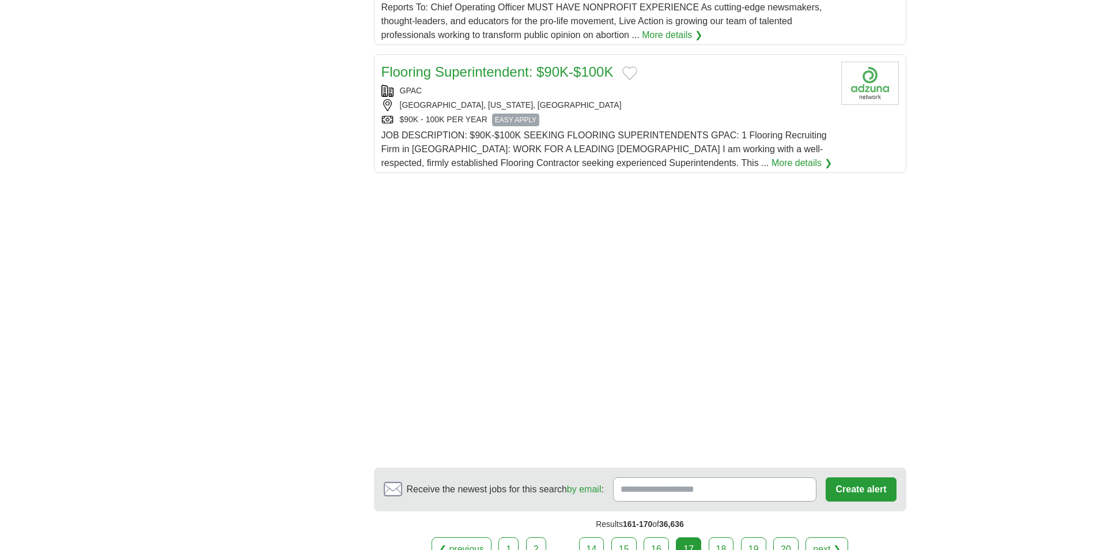
scroll to position [1607, 0]
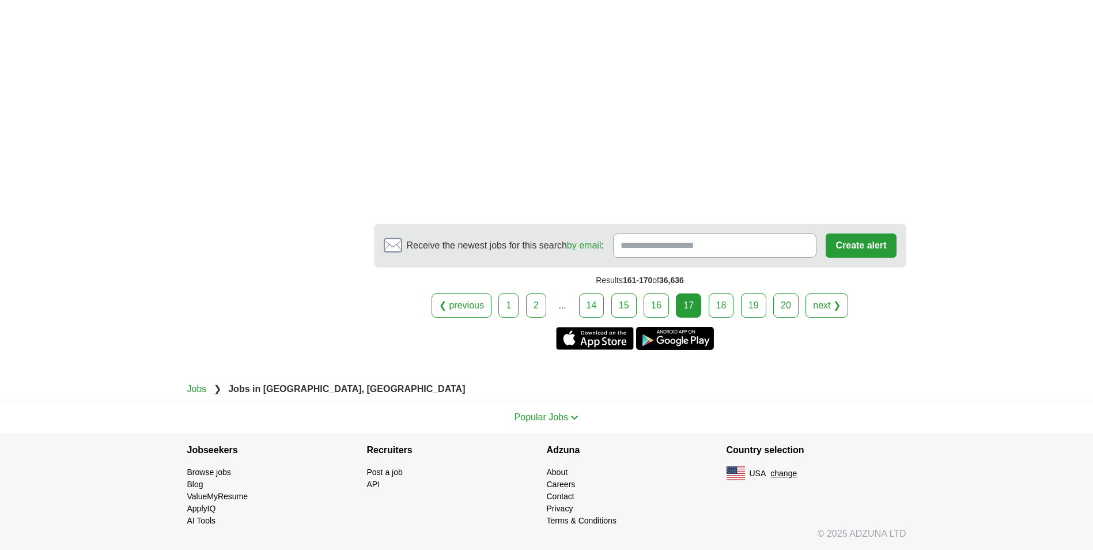
click at [723, 306] on link "18" at bounding box center [721, 305] width 25 height 24
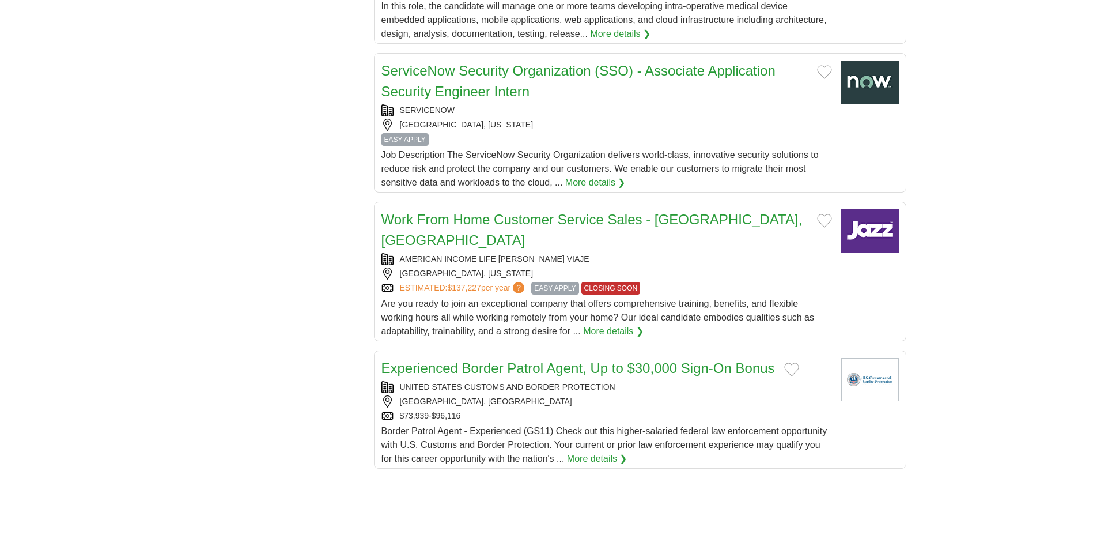
scroll to position [1152, 0]
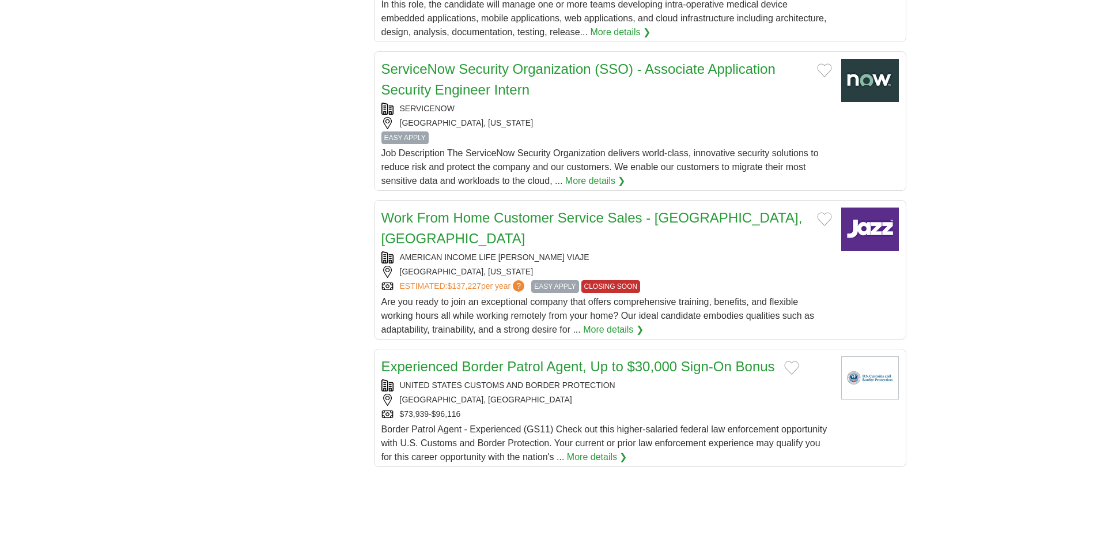
click at [514, 210] on link "Work From Home Customer Service Sales - [GEOGRAPHIC_DATA], [GEOGRAPHIC_DATA]" at bounding box center [591, 228] width 421 height 36
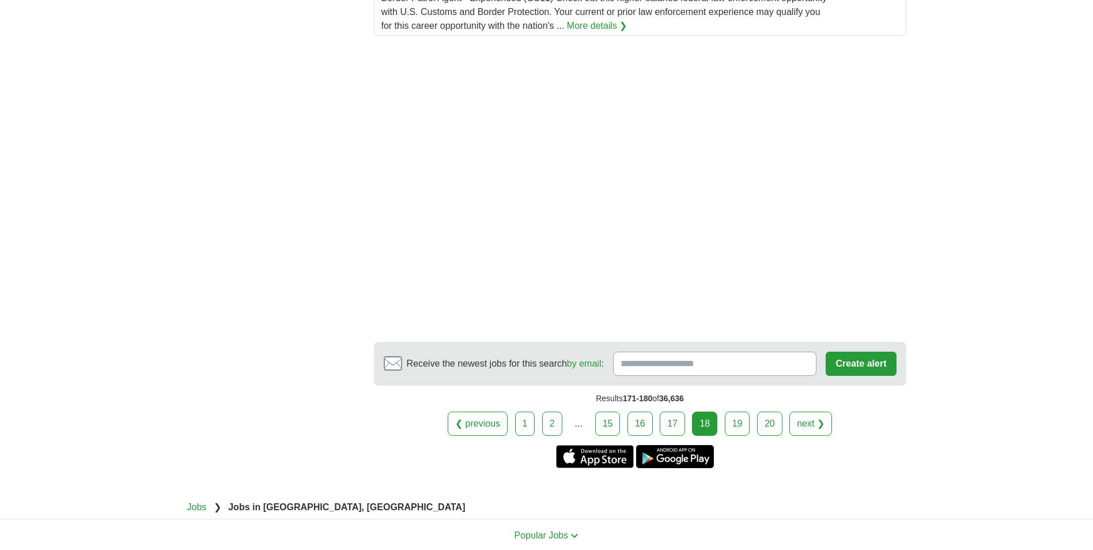
scroll to position [1660, 0]
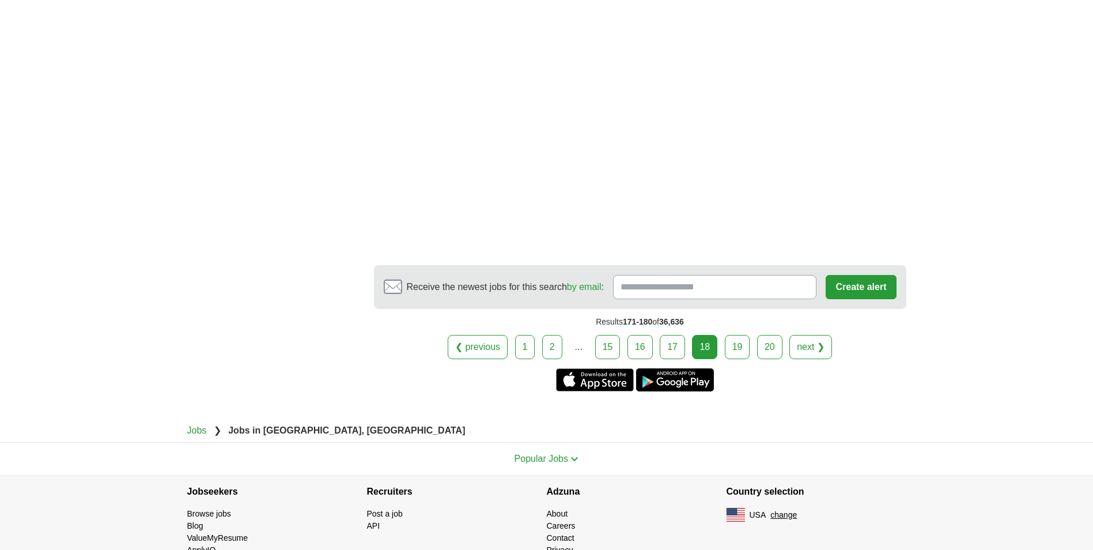
click at [736, 335] on link "19" at bounding box center [737, 347] width 25 height 24
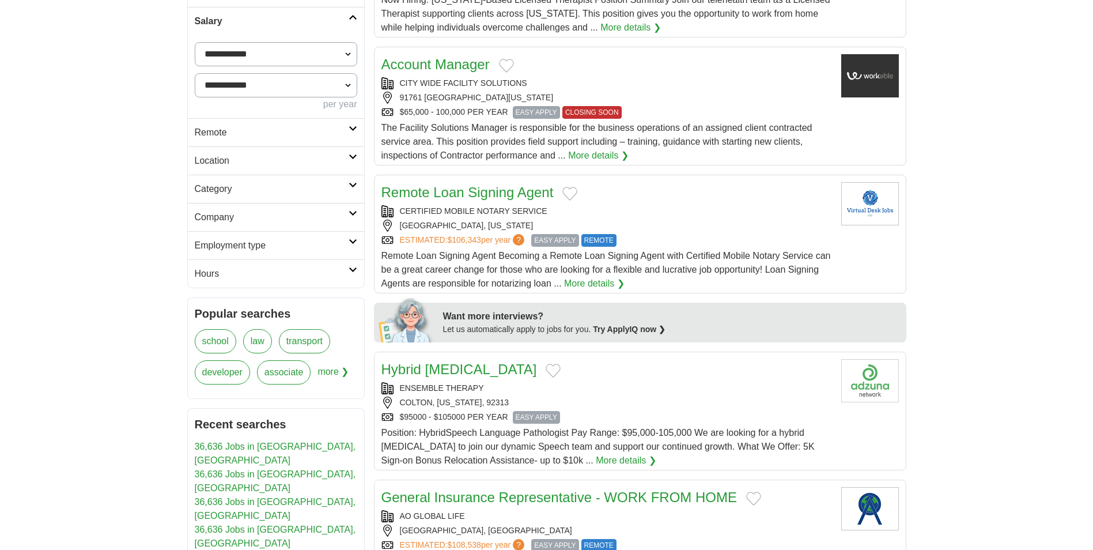
scroll to position [288, 0]
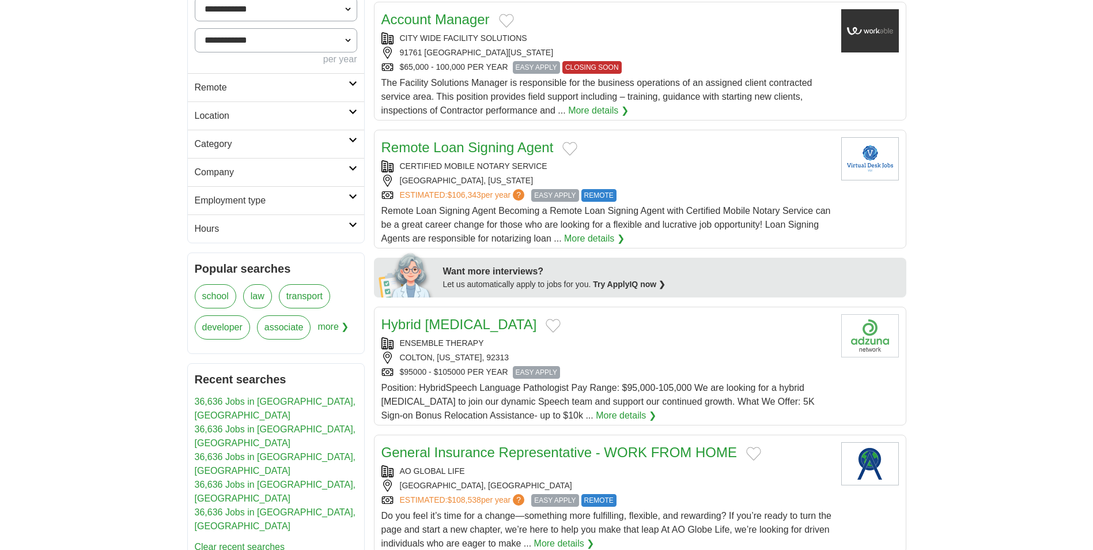
click at [575, 235] on link "More details ❯" at bounding box center [594, 239] width 60 height 14
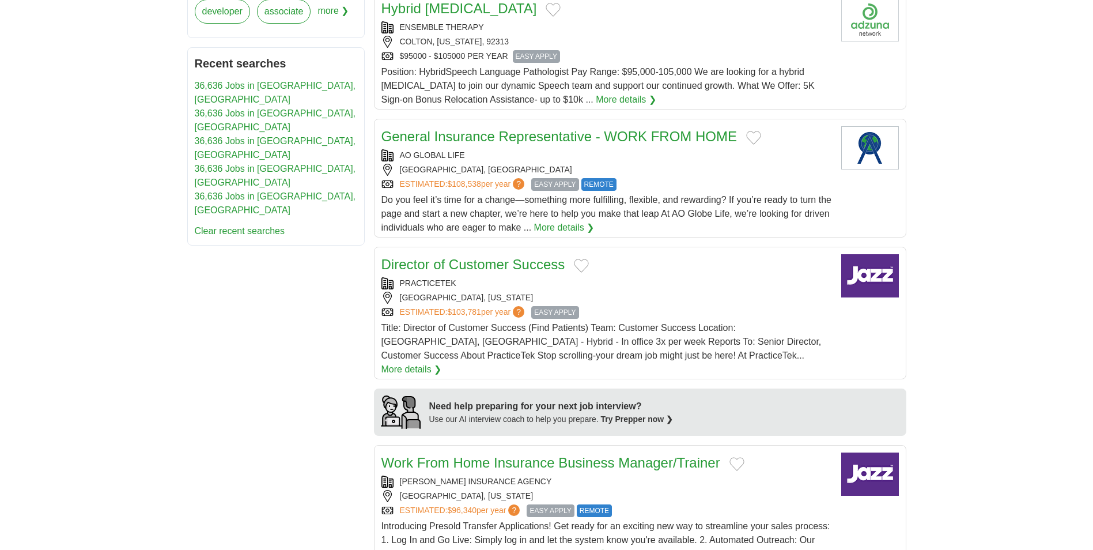
scroll to position [634, 0]
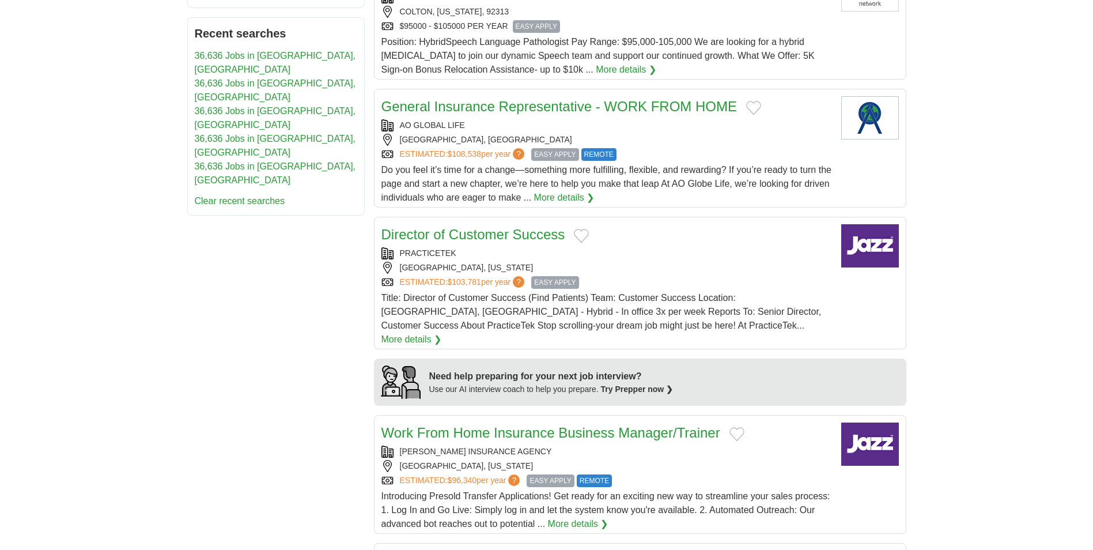
click at [482, 228] on link "Director of Customer Success" at bounding box center [473, 234] width 184 height 16
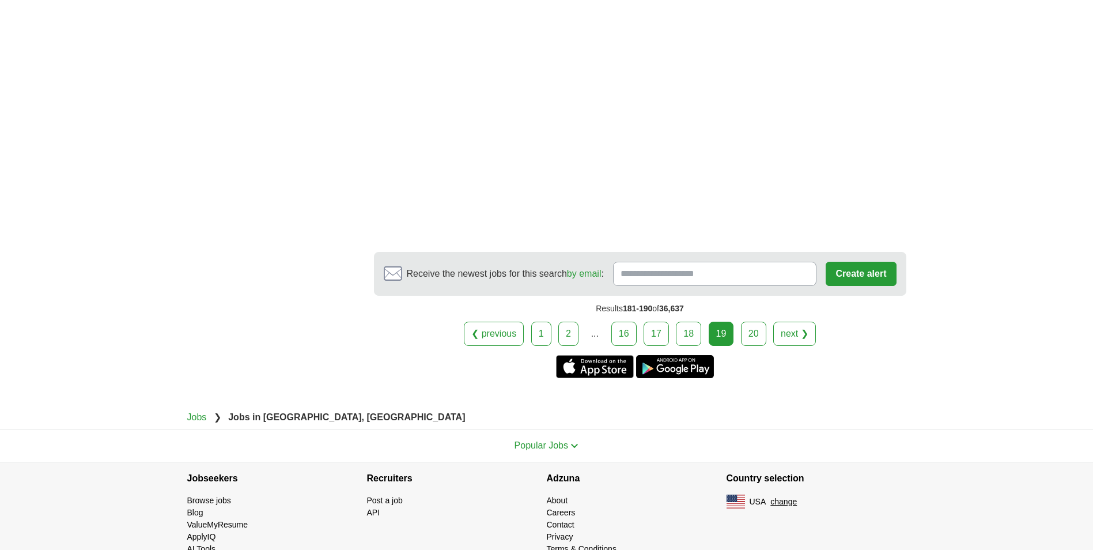
scroll to position [1850, 0]
click at [745, 321] on link "20" at bounding box center [753, 333] width 25 height 24
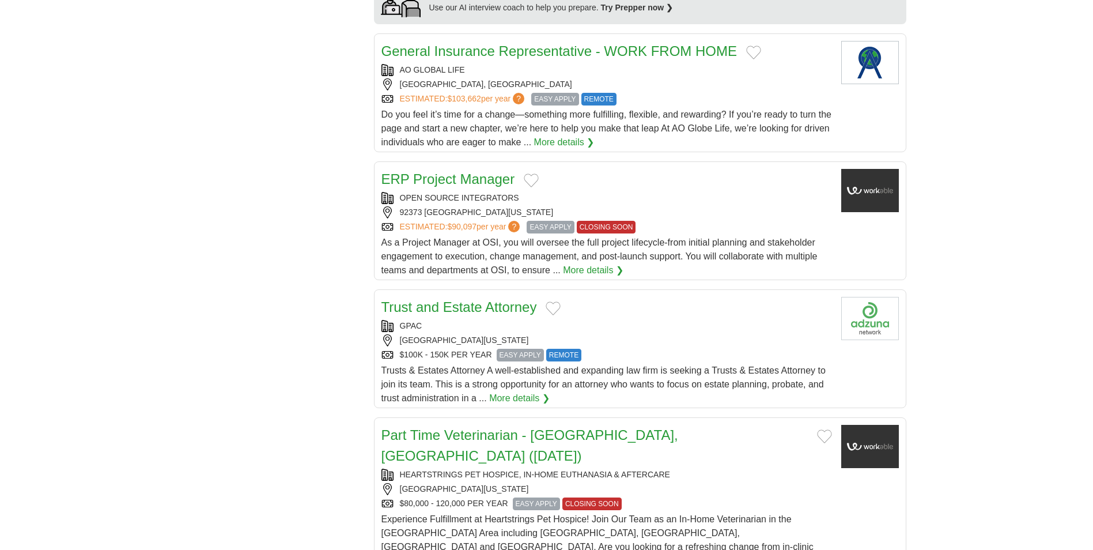
scroll to position [1037, 0]
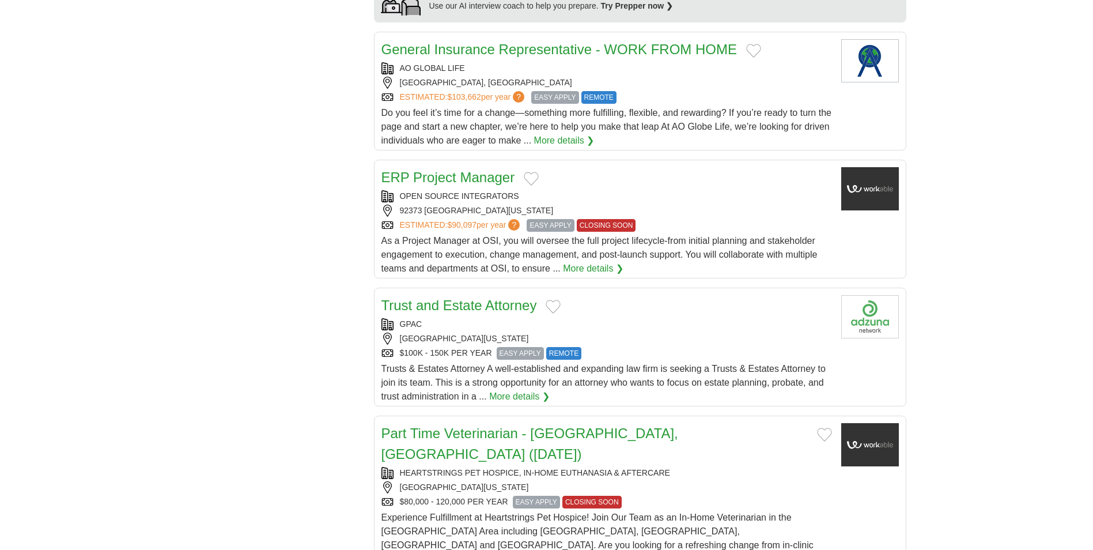
click at [453, 169] on link "ERP Project Manager" at bounding box center [448, 177] width 134 height 16
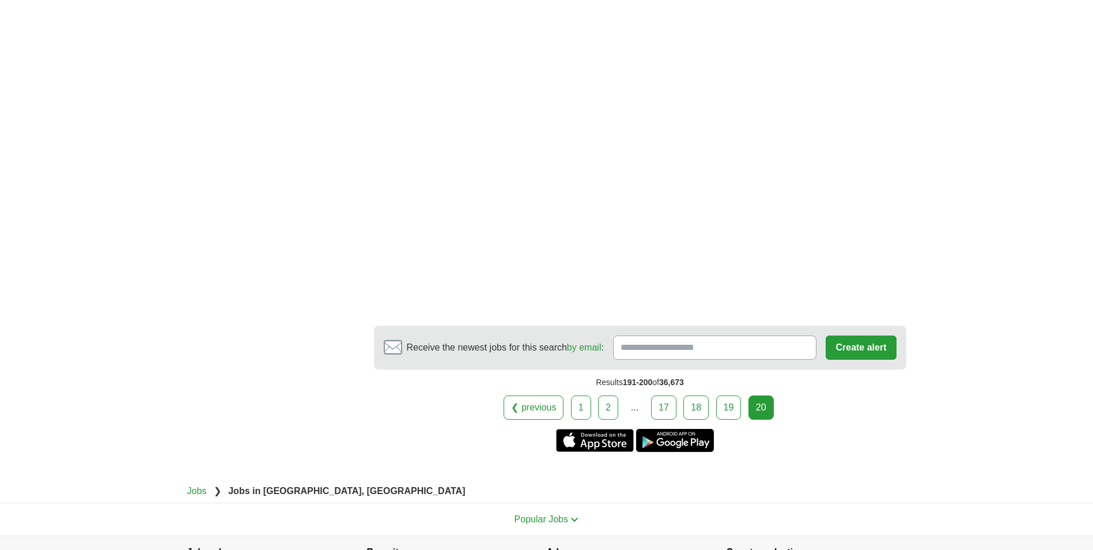
scroll to position [1728, 0]
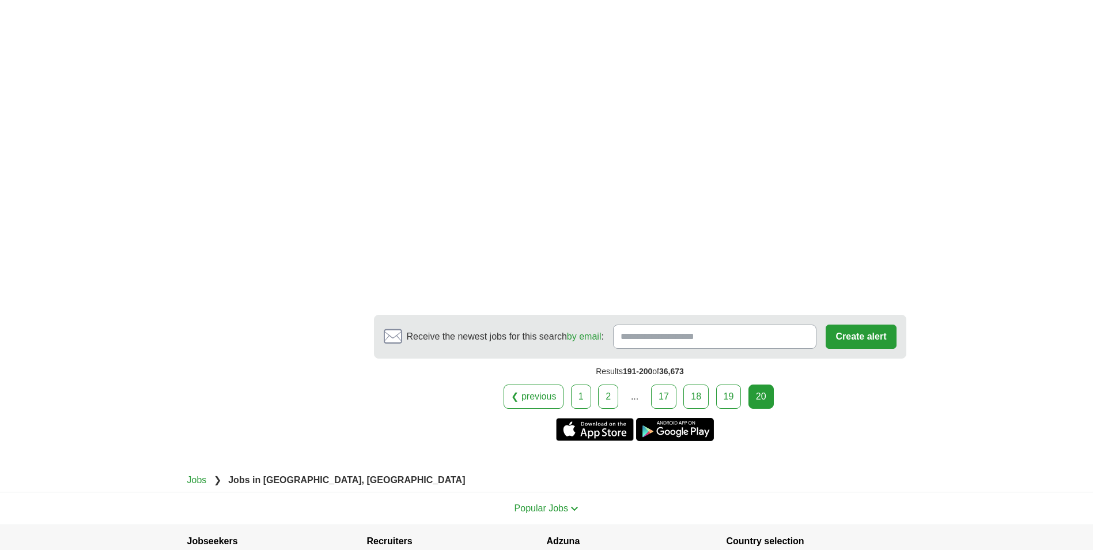
click at [753, 384] on div "20" at bounding box center [760, 396] width 25 height 24
click at [731, 384] on link "19" at bounding box center [728, 396] width 25 height 24
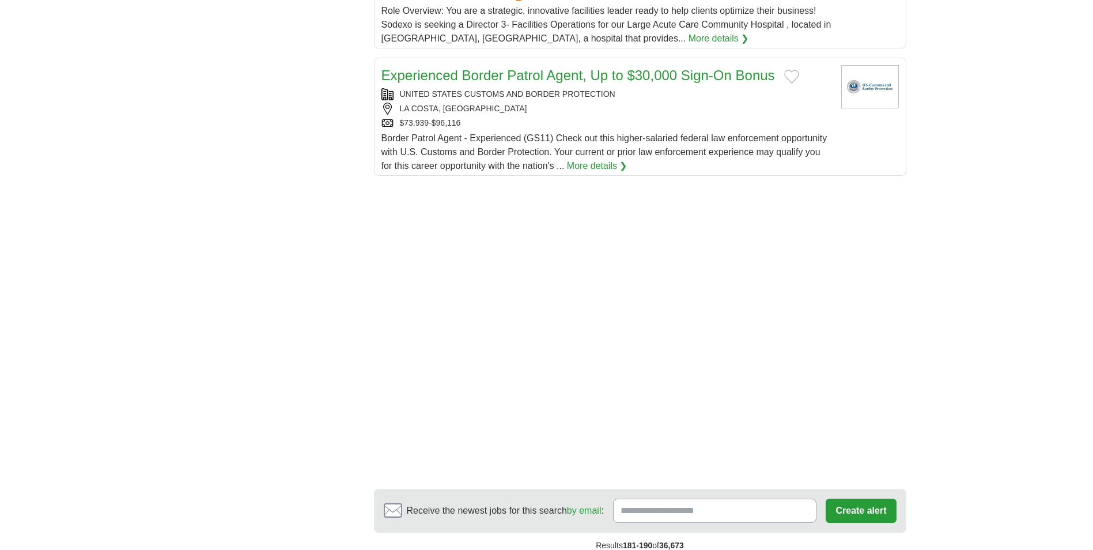
scroll to position [1382, 0]
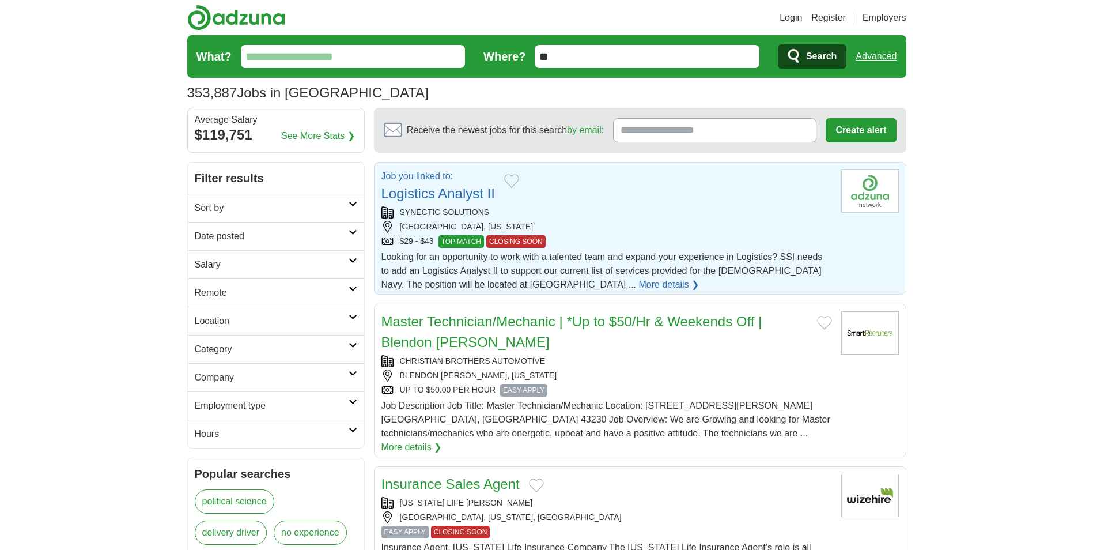
click at [441, 196] on link "Logistics Analyst II" at bounding box center [437, 193] width 113 height 16
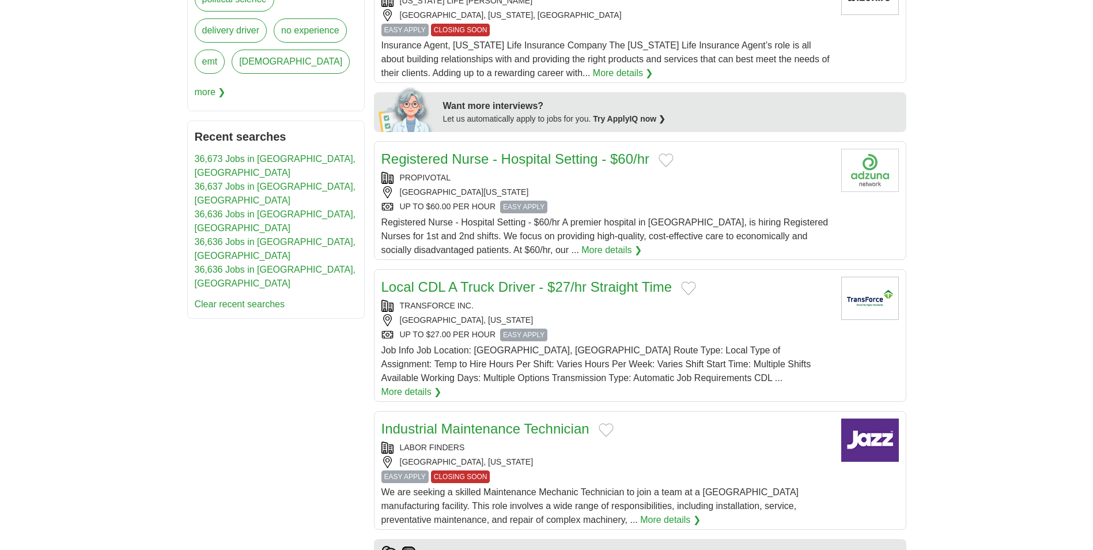
scroll to position [518, 0]
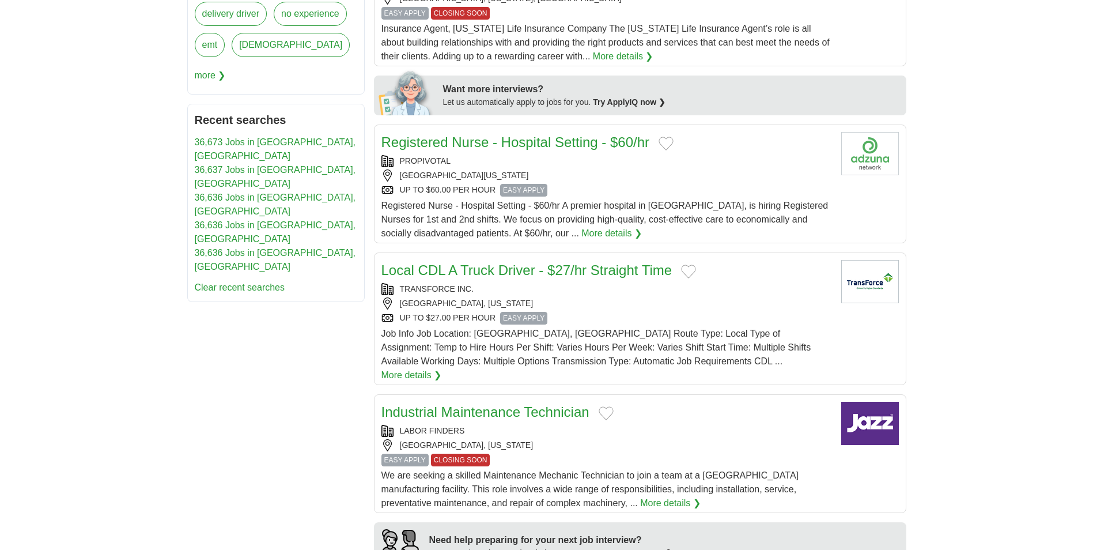
click at [262, 248] on link "36,636 Jobs in Fallbrook, CA" at bounding box center [275, 260] width 161 height 24
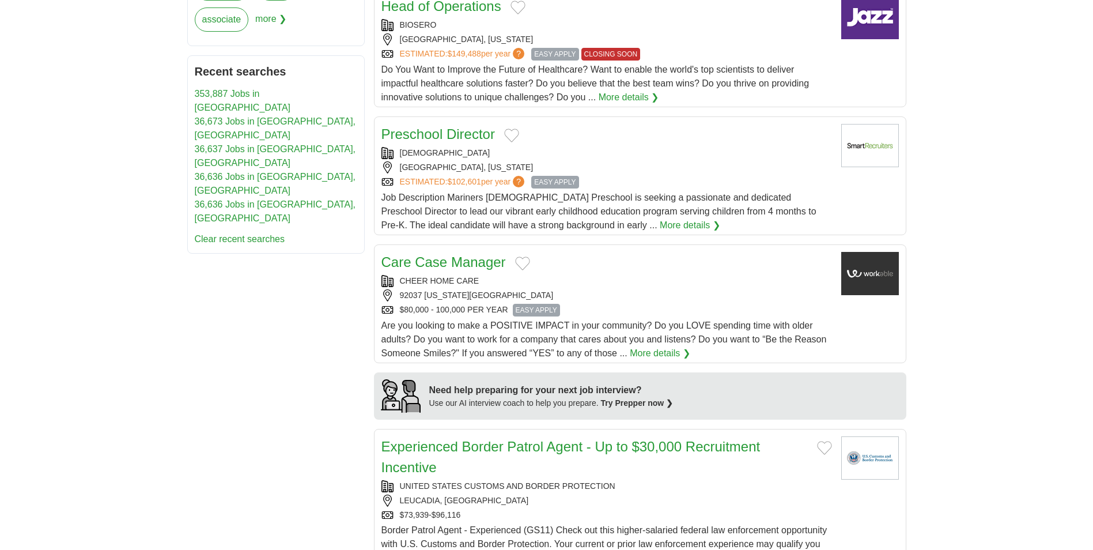
scroll to position [634, 0]
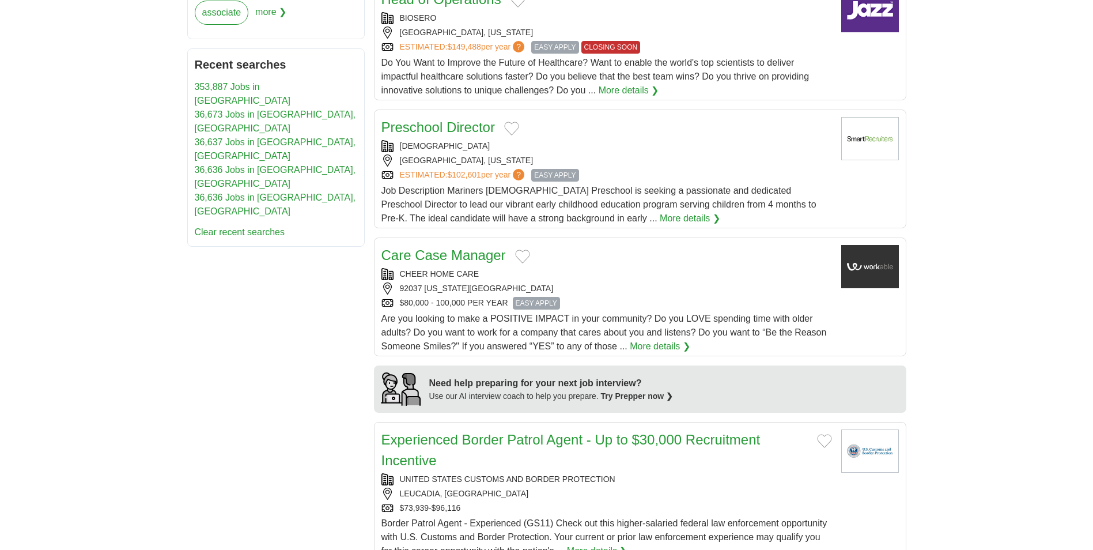
click at [444, 255] on link "Care Case Manager" at bounding box center [443, 255] width 124 height 16
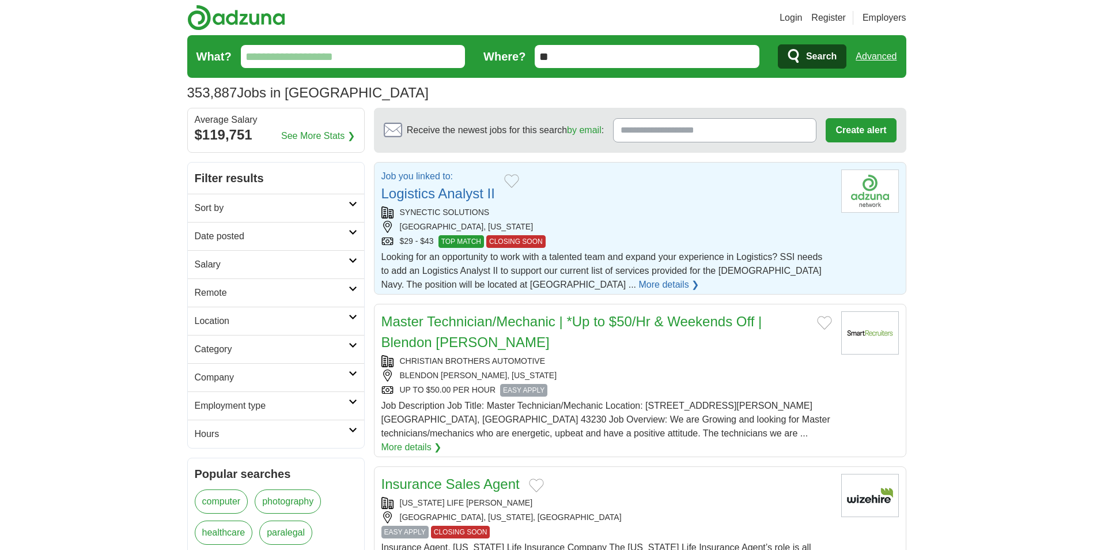
click at [685, 201] on div "Job you linked to: Logistics Analyst II" at bounding box center [606, 186] width 450 height 35
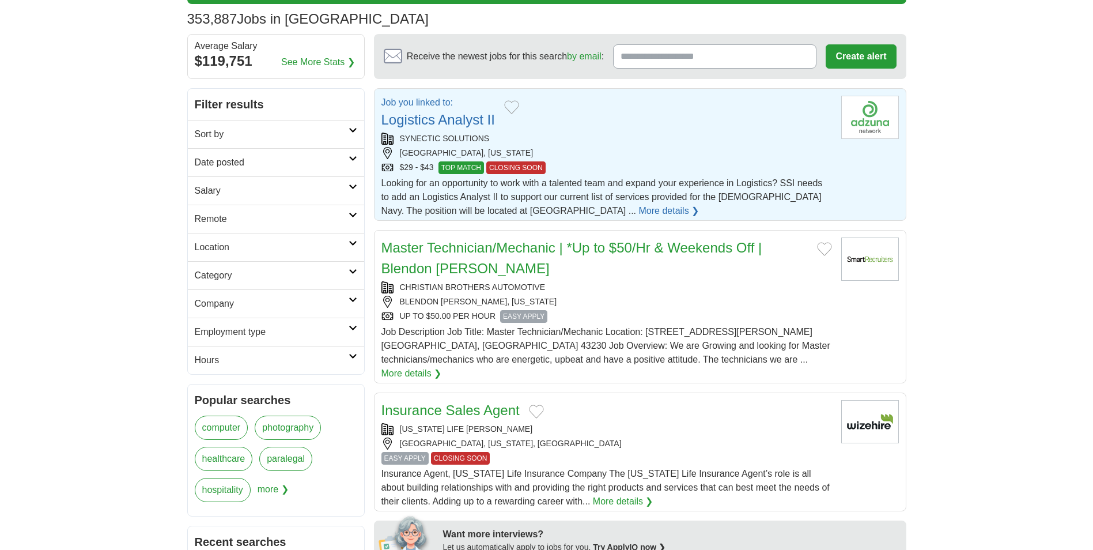
scroll to position [115, 0]
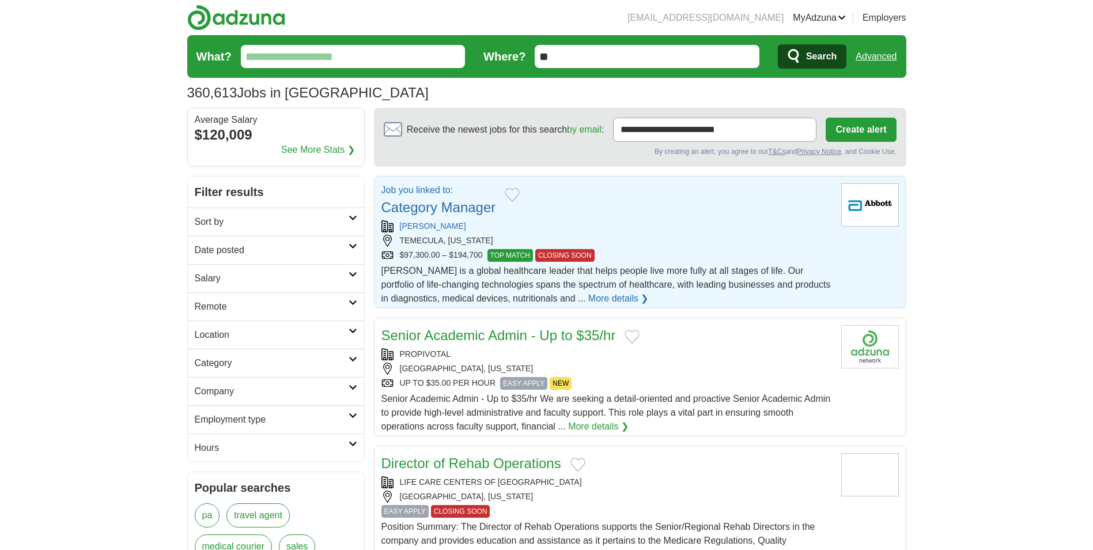
click at [588, 299] on link "More details ❯" at bounding box center [618, 298] width 60 height 14
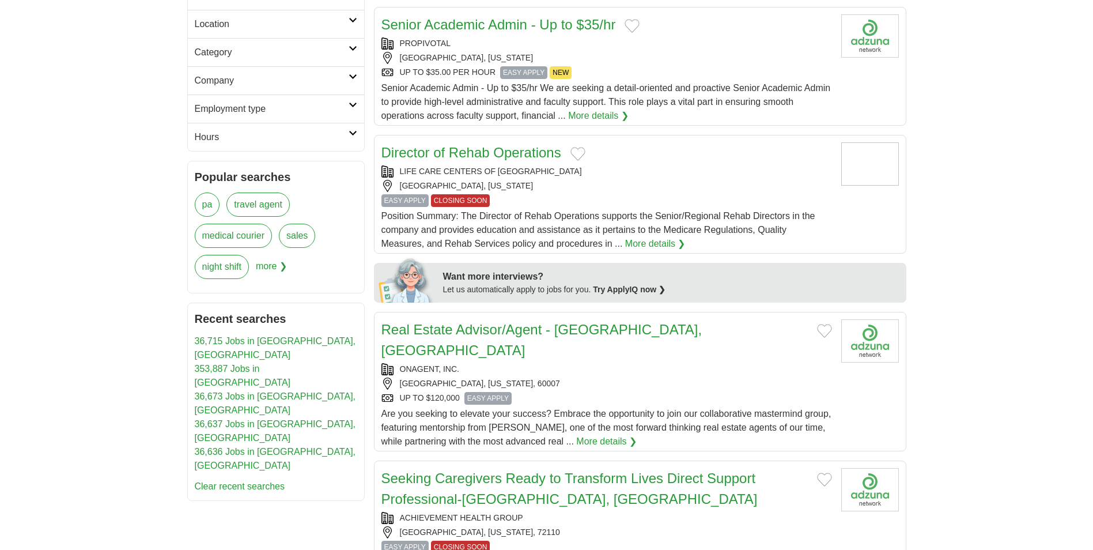
scroll to position [288, 0]
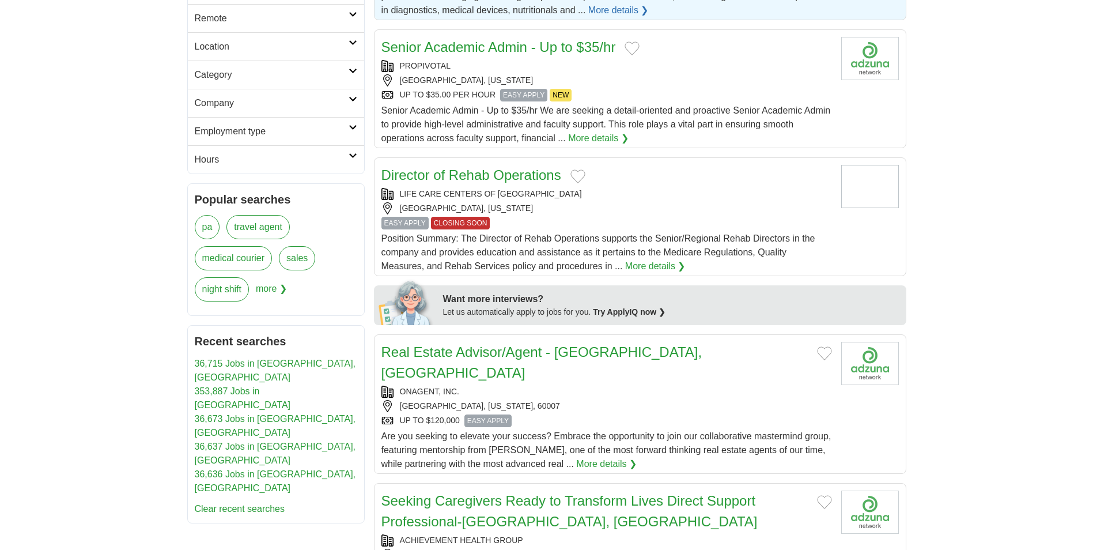
click at [256, 366] on link "36,715 Jobs in [GEOGRAPHIC_DATA], [GEOGRAPHIC_DATA]" at bounding box center [275, 370] width 161 height 24
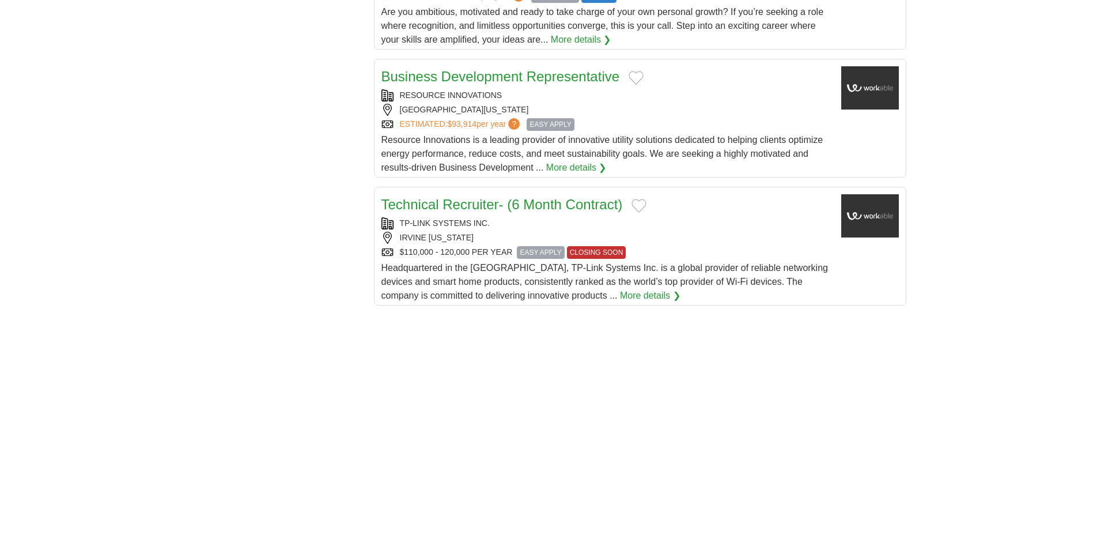
scroll to position [1267, 0]
